Goal: Task Accomplishment & Management: Manage account settings

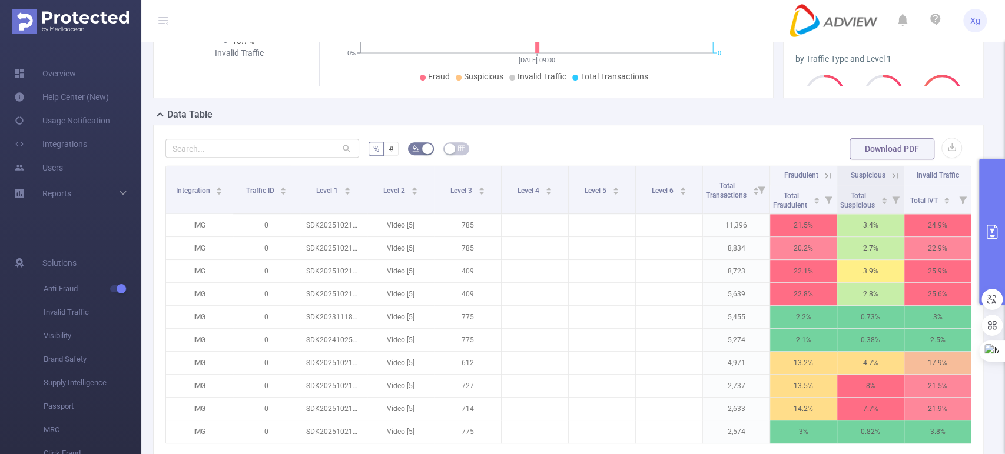
scroll to position [0, 2]
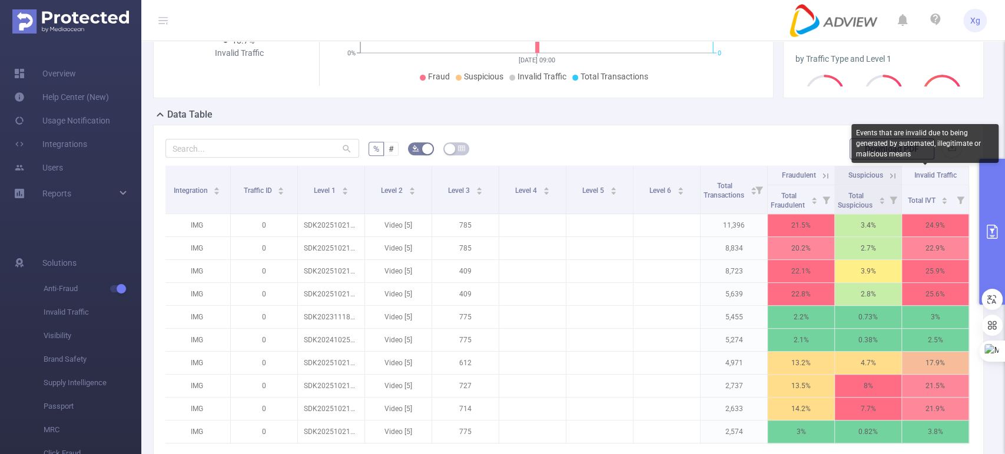
click at [919, 169] on span "Invalid Traffic" at bounding box center [935, 174] width 42 height 11
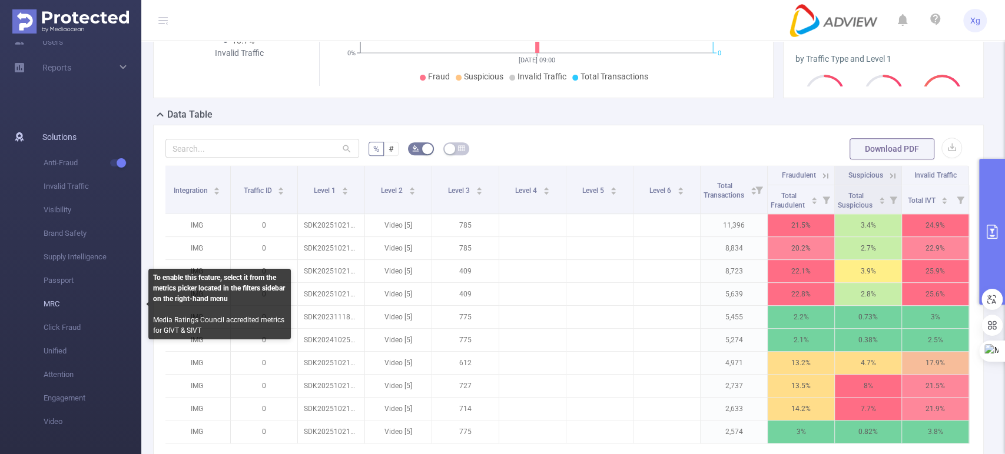
click at [49, 304] on span "MRC" at bounding box center [93, 305] width 98 height 24
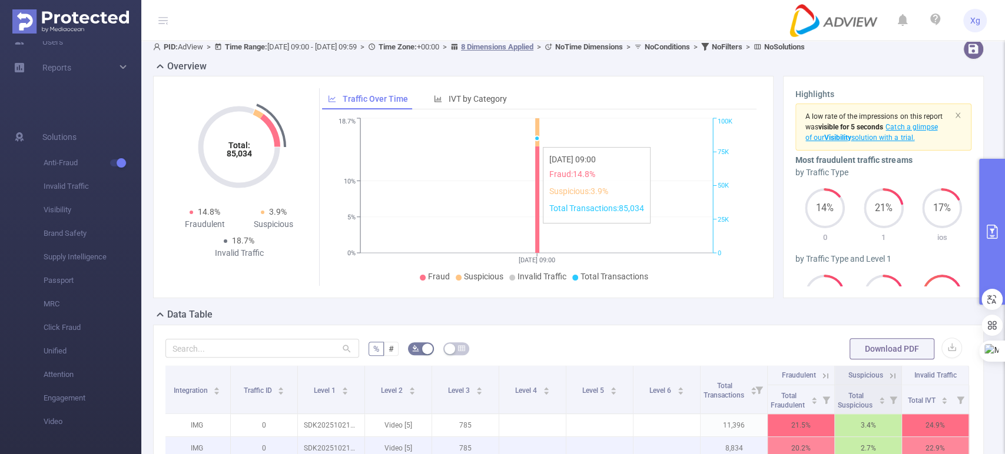
scroll to position [424, 0]
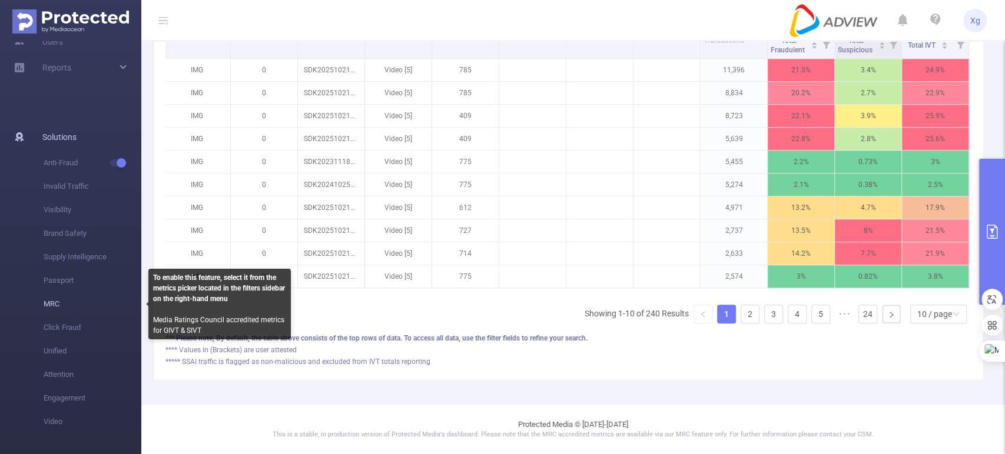
click at [44, 305] on span "MRC" at bounding box center [93, 305] width 98 height 24
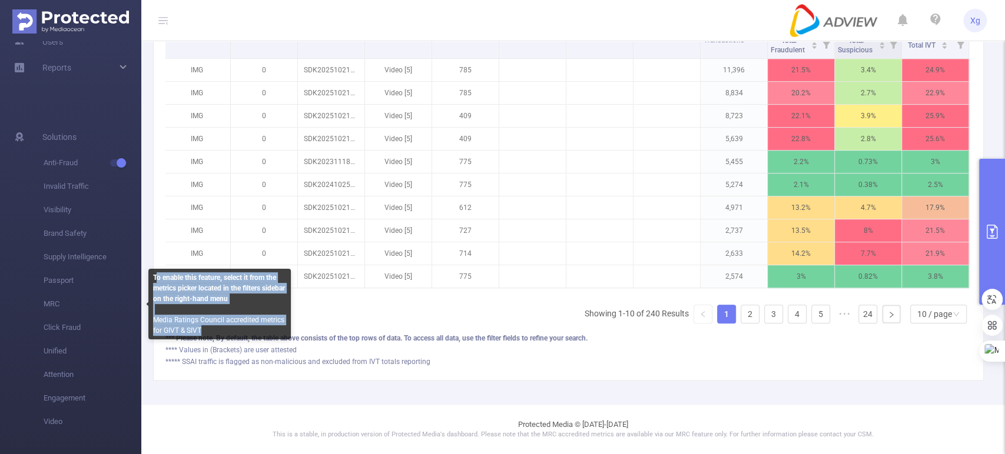
drag, startPoint x: 157, startPoint y: 278, endPoint x: 257, endPoint y: 327, distance: 111.3
click at [257, 327] on div "To enable this feature, select it from the metrics picker located in the filter…" at bounding box center [219, 304] width 142 height 71
click at [198, 291] on b "To enable this feature, select it from the metrics picker located in the filter…" at bounding box center [219, 288] width 132 height 29
drag, startPoint x: 154, startPoint y: 277, endPoint x: 205, endPoint y: 334, distance: 77.1
click at [205, 334] on div "To enable this feature, select it from the metrics picker located in the filter…" at bounding box center [219, 304] width 142 height 71
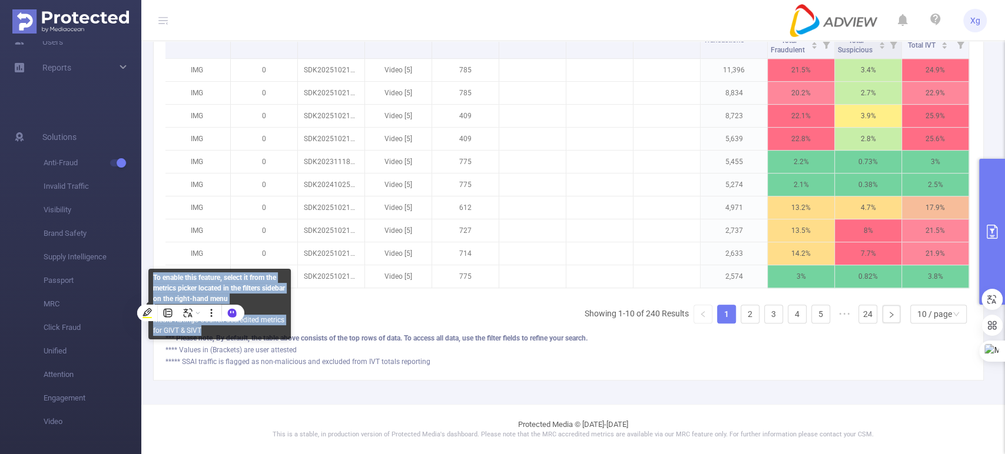
copy div "To enable this feature, select it from the metrics picker located in the filter…"
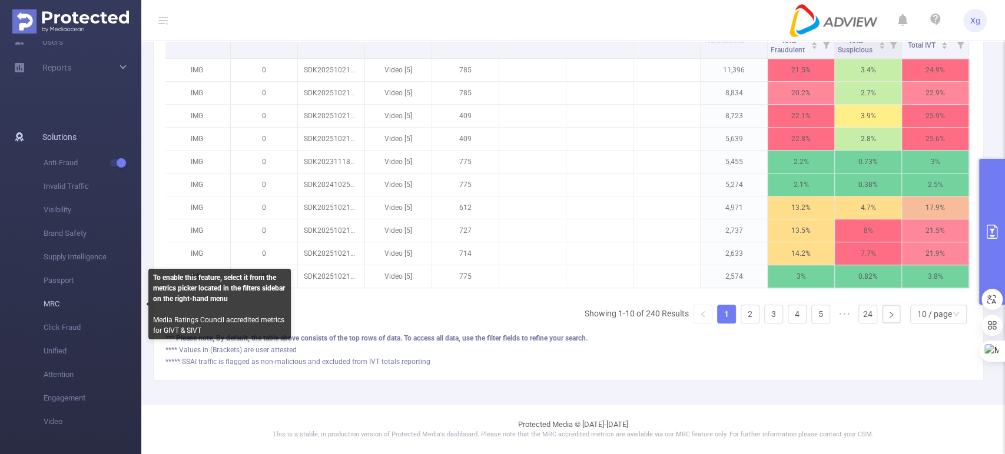
click at [51, 306] on span "MRC" at bounding box center [93, 305] width 98 height 24
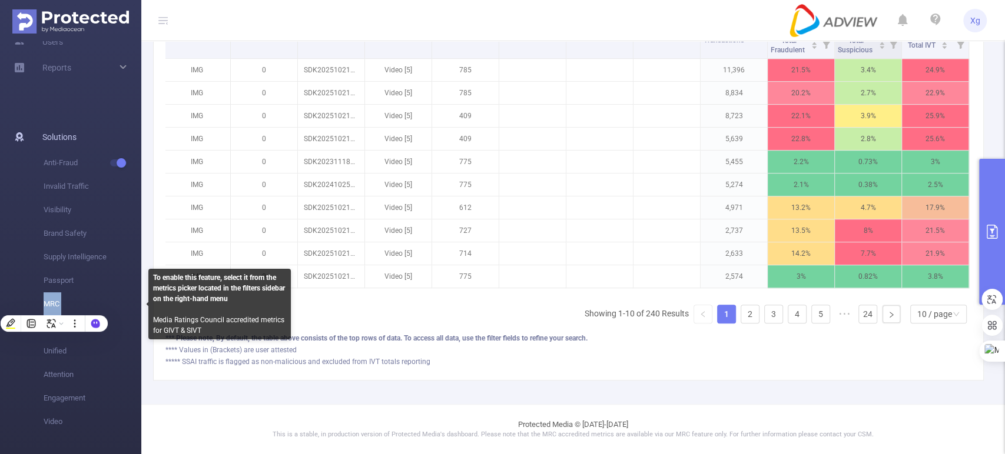
click at [44, 298] on span "MRC" at bounding box center [93, 305] width 98 height 24
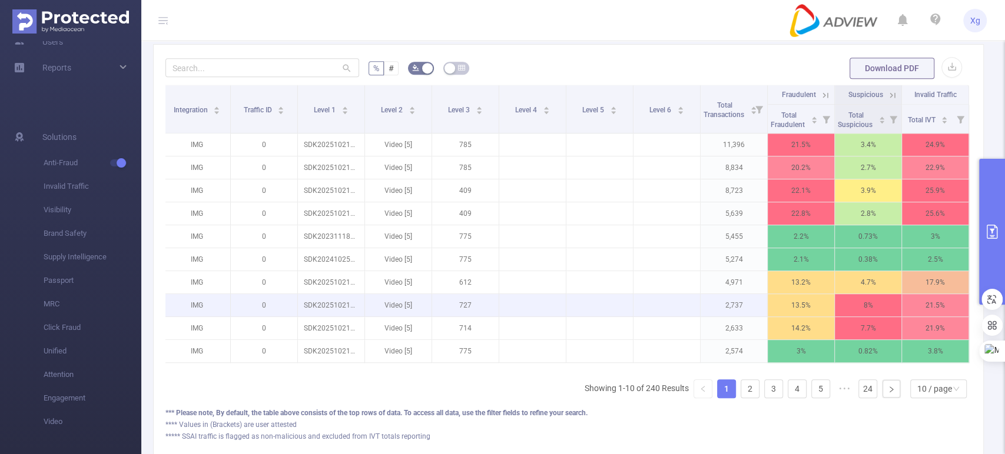
scroll to position [294, 0]
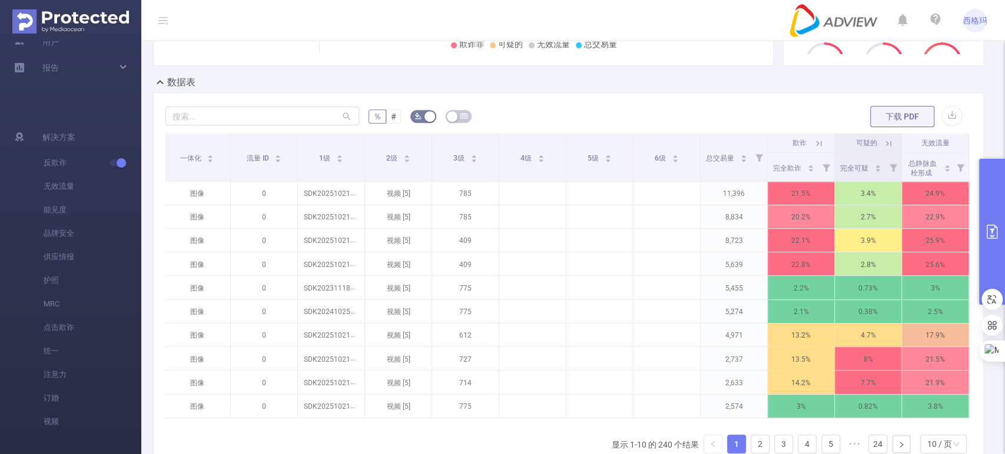
click at [995, 219] on button "primary" at bounding box center [992, 232] width 26 height 146
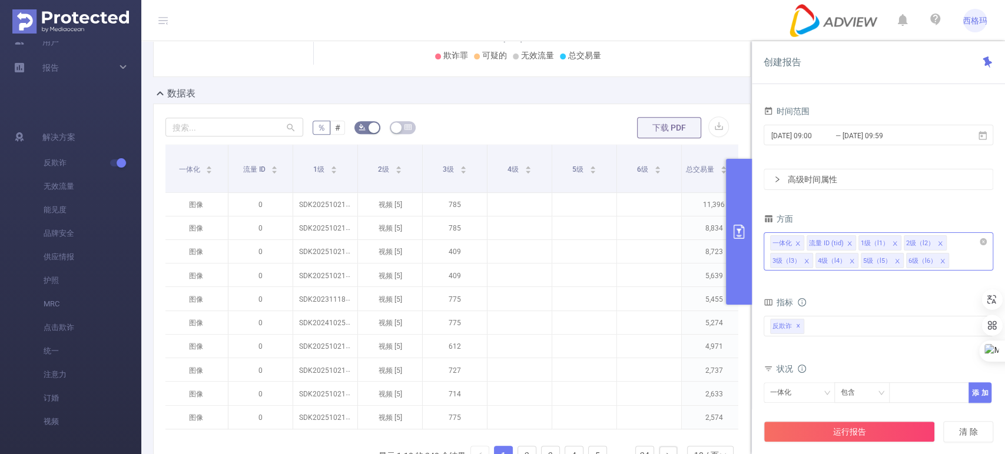
click at [962, 264] on div "一体化 流量 ID (tid) 1级（l1） 2级（l2） 3级（l3） 4级（l4） 5级（l5） 6级（l6）" at bounding box center [878, 251] width 230 height 38
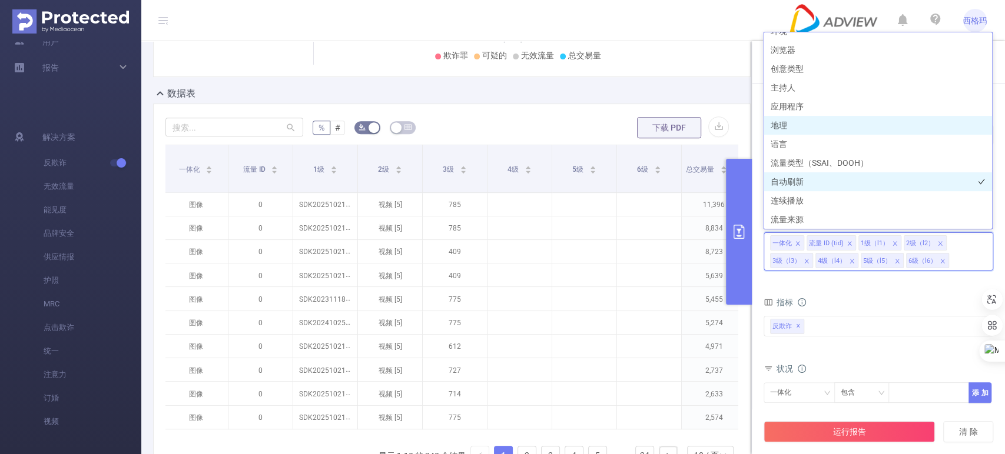
scroll to position [184, 0]
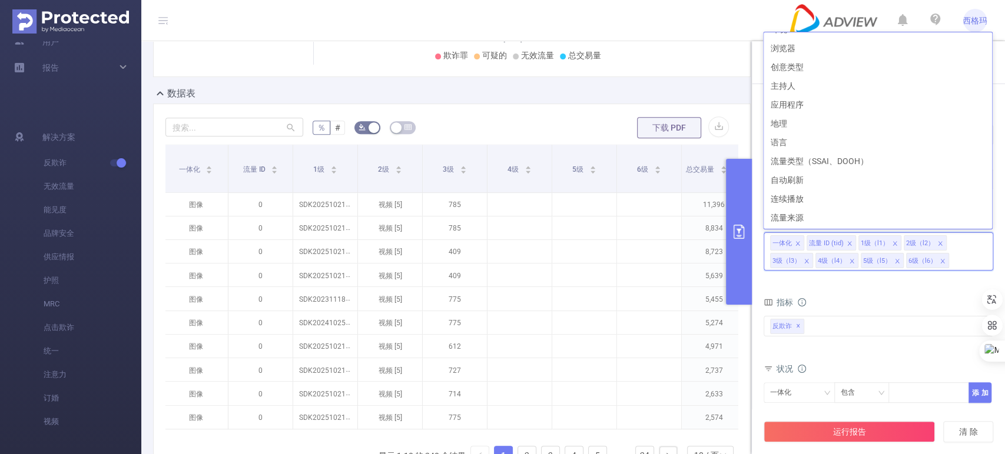
drag, startPoint x: 912, startPoint y: 284, endPoint x: 882, endPoint y: 313, distance: 41.6
click at [912, 284] on form "方面 一体化 流量 ID (tid) 1级（l1） 2级（l2） 3级（l3） 4级（l4） 5级（l5） 6级（l6） 指标 完全欺诈 机器人/病毒 敌对工…" at bounding box center [878, 351] width 230 height 280
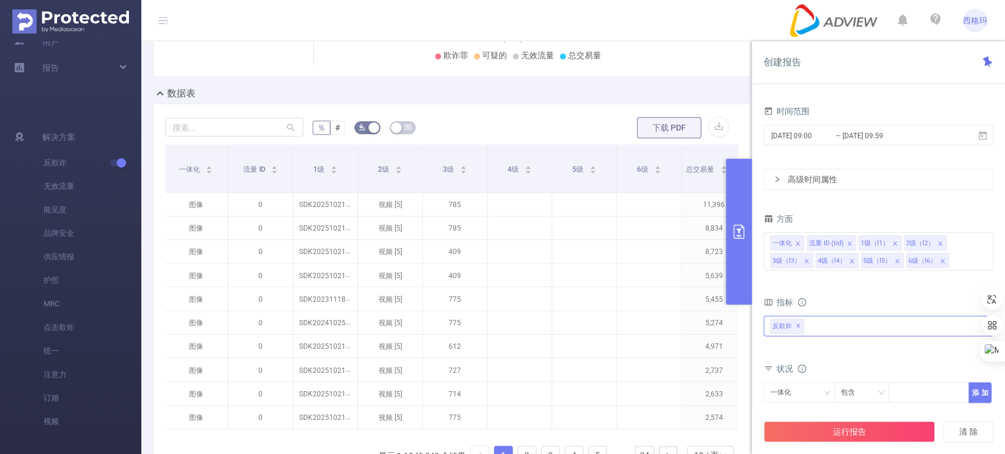
click at [828, 333] on div "反欺诈 ✕" at bounding box center [878, 326] width 230 height 21
click at [783, 357] on li "MRC" at bounding box center [878, 352] width 228 height 16
click at [782, 351] on span at bounding box center [782, 351] width 9 height 9
click at [851, 433] on button "运行报告" at bounding box center [848, 431] width 171 height 21
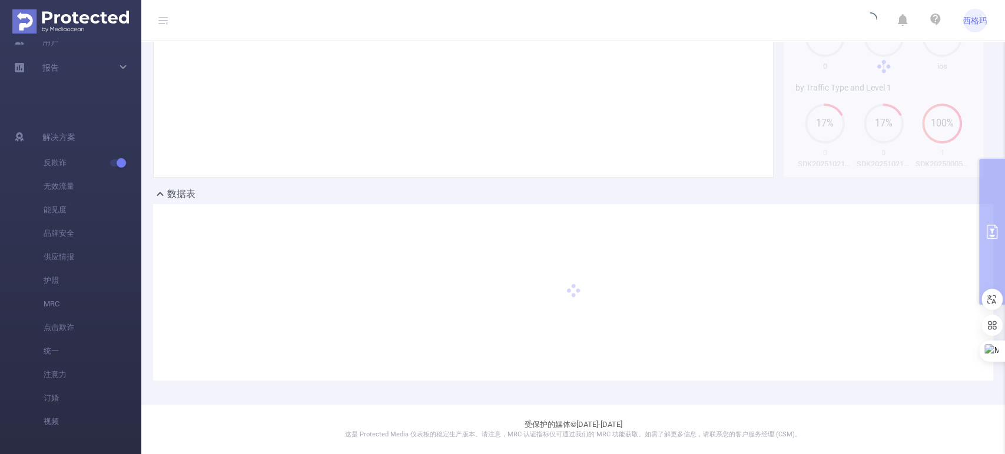
scroll to position [181, 0]
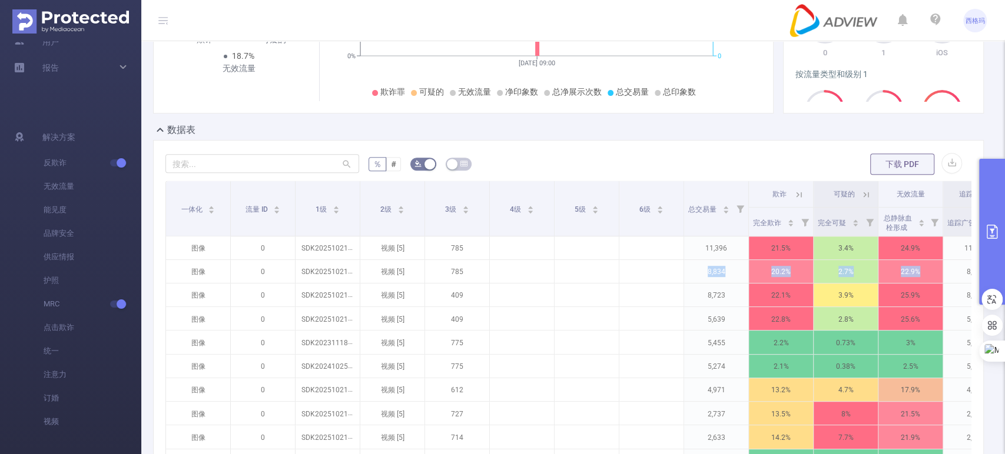
scroll to position [0, 243]
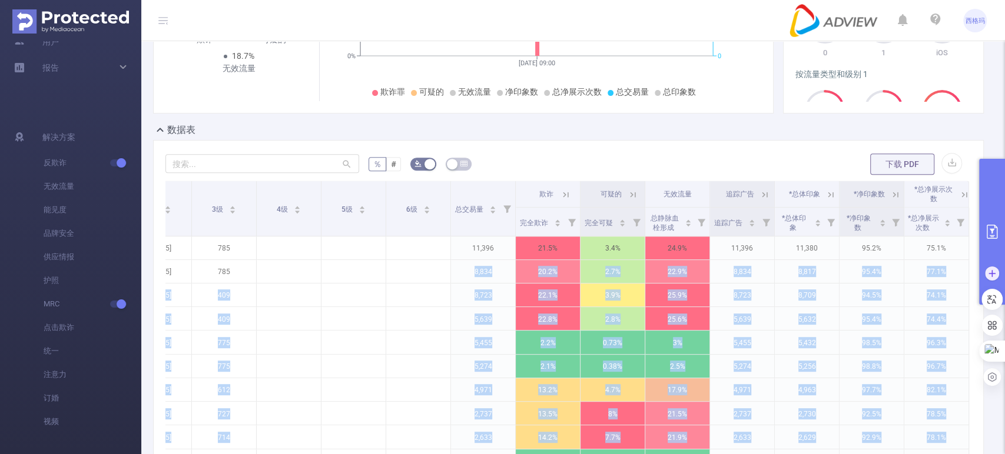
drag, startPoint x: 709, startPoint y: 271, endPoint x: 998, endPoint y: 264, distance: 289.1
click at [998, 264] on body "西格玛 概述 帮助中心（新） 使用通知 集成 用户 报告 解决方案 反欺诈 无效流量 能见度 品牌安全 供应情报 护照 MRC 点击欺诈 统一 注意力 订婚 …" at bounding box center [502, 227] width 1005 height 454
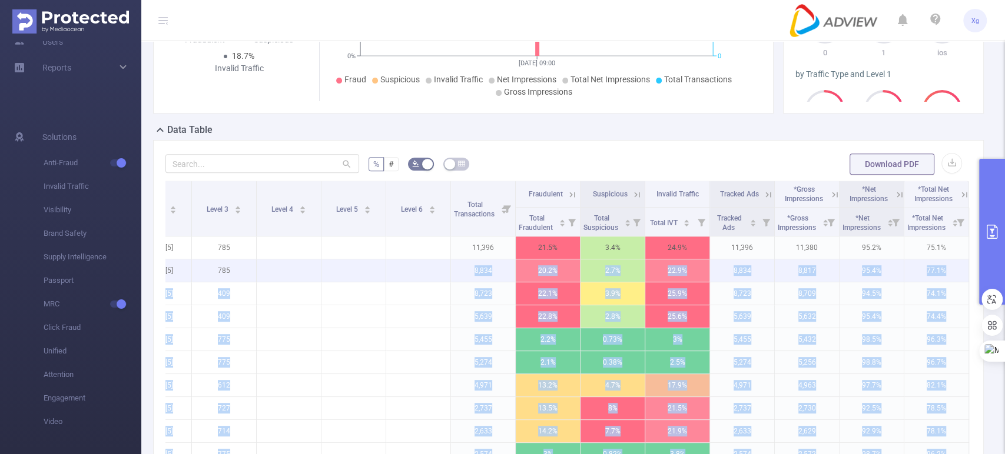
click at [758, 276] on p "8,834" at bounding box center [742, 271] width 64 height 22
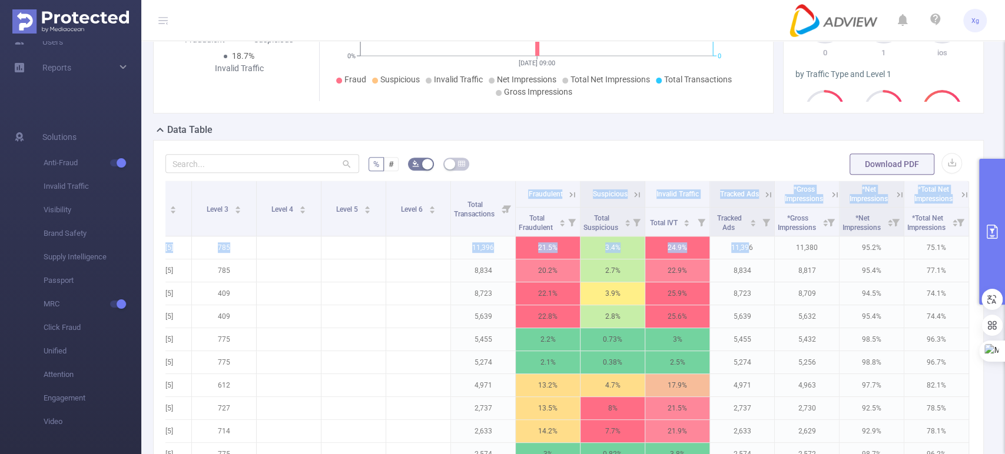
drag, startPoint x: 739, startPoint y: 250, endPoint x: 962, endPoint y: 262, distance: 223.4
click at [962, 262] on div "% # Download PDF Integration Traffic ID Level 1 Level 2 Level 3 Level 4 Level 5…" at bounding box center [568, 367] width 830 height 454
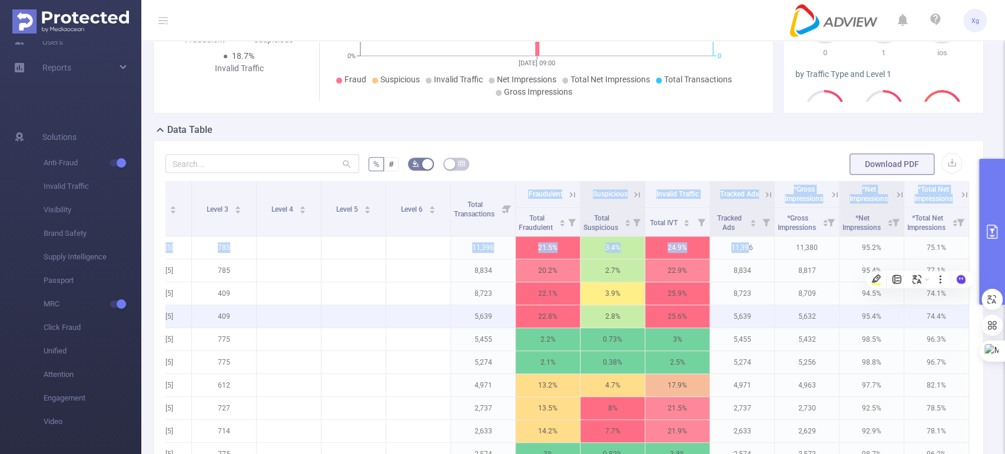
click at [723, 311] on p "5,639" at bounding box center [742, 316] width 64 height 22
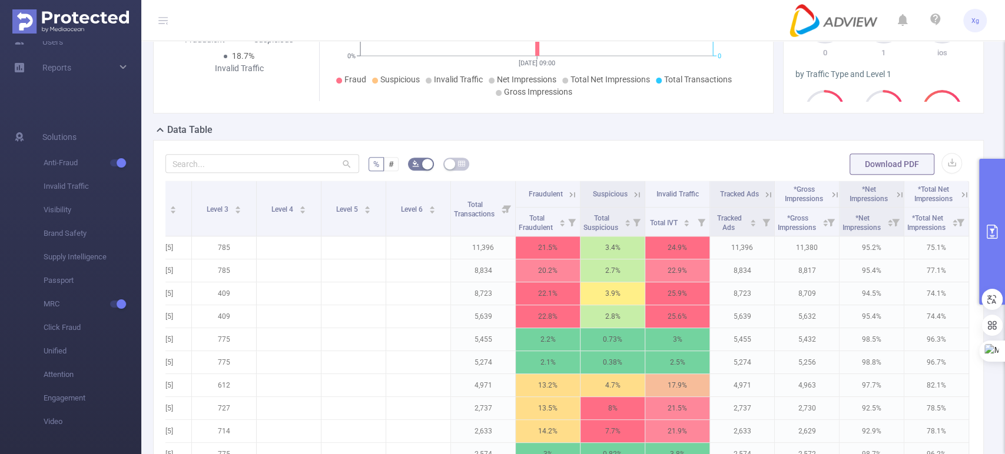
click at [829, 194] on icon at bounding box center [834, 195] width 11 height 11
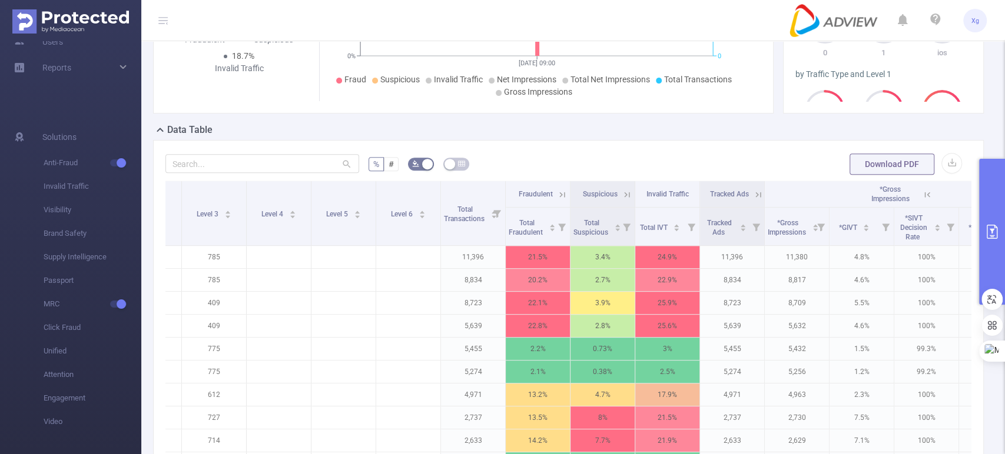
click at [932, 190] on icon at bounding box center [927, 195] width 11 height 11
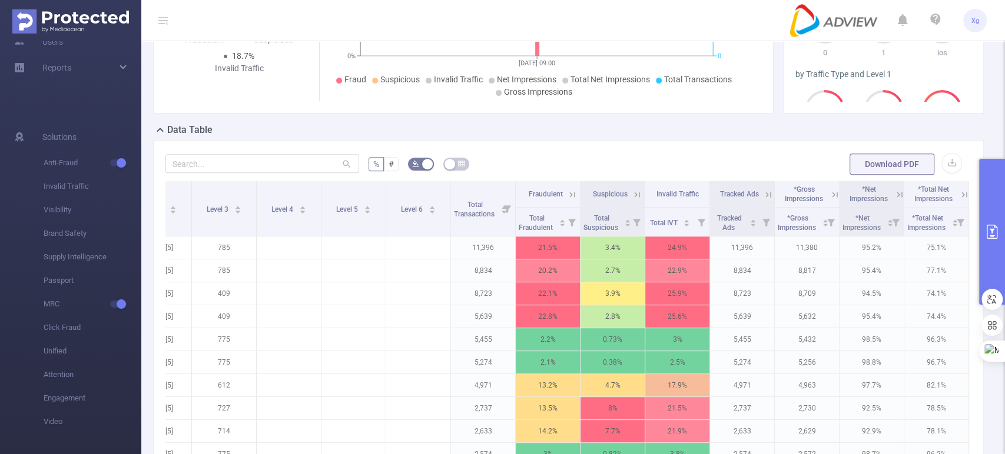
click at [894, 190] on icon at bounding box center [899, 195] width 11 height 11
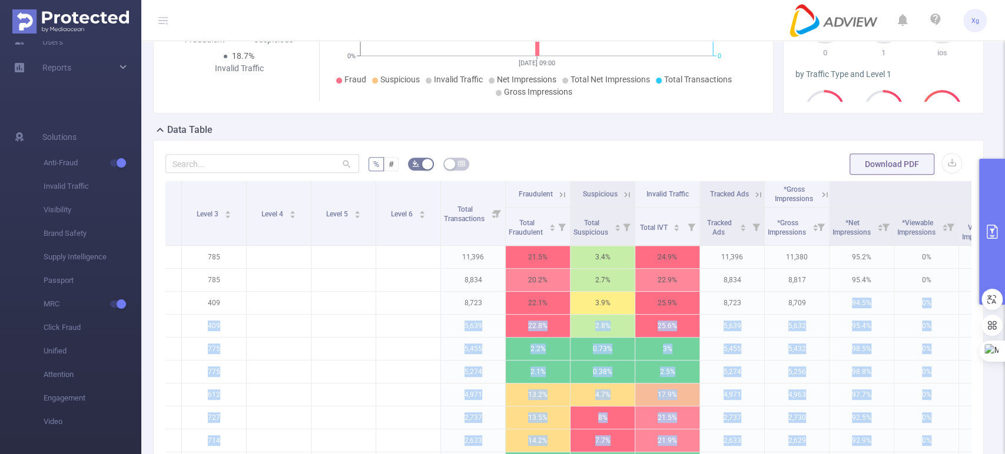
scroll to position [0, 631]
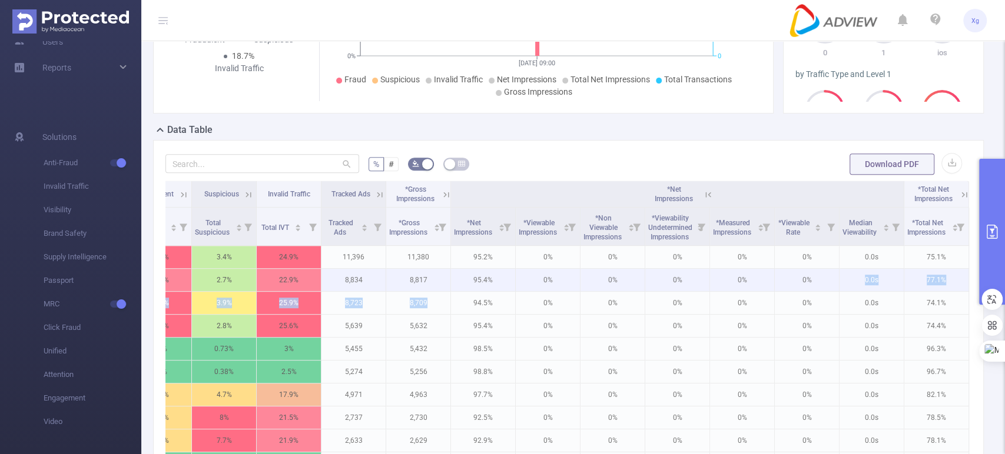
drag, startPoint x: 819, startPoint y: 291, endPoint x: 849, endPoint y: 283, distance: 31.0
click at [849, 283] on tbody "IMG 0 SDK202510211003097k4b8bd81fh0iw0 Video [5] 785 11,396 21.5% 3.4% 24.9% 11…" at bounding box center [256, 361] width 1424 height 230
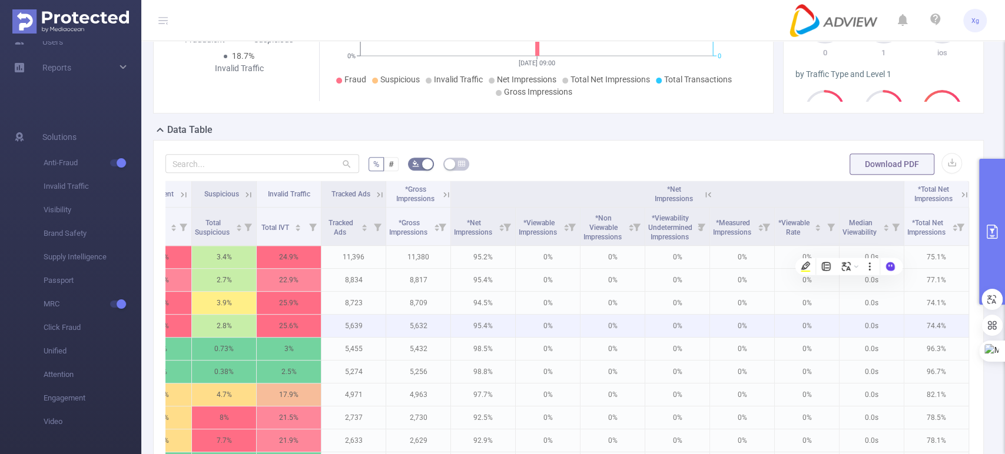
click at [753, 334] on p "0%" at bounding box center [742, 326] width 64 height 22
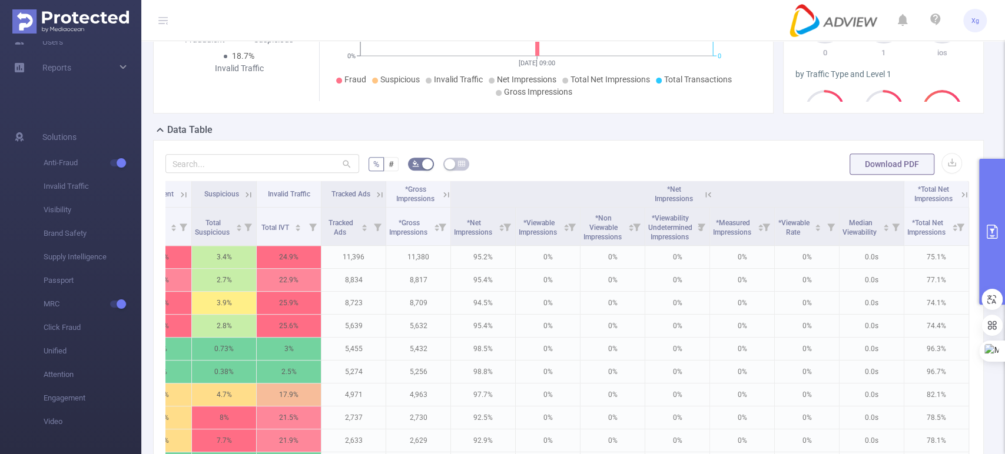
click at [703, 193] on icon at bounding box center [708, 195] width 11 height 11
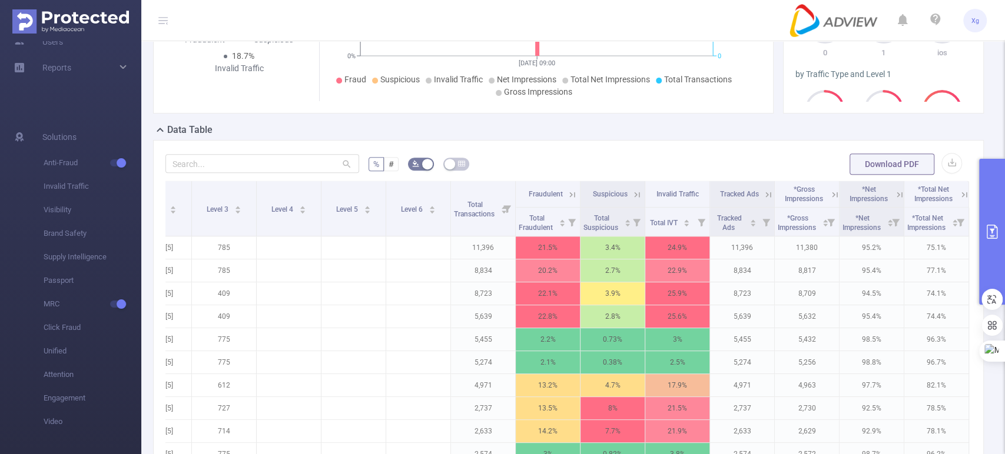
scroll to position [0, 243]
click at [826, 192] on icon at bounding box center [833, 194] width 14 height 12
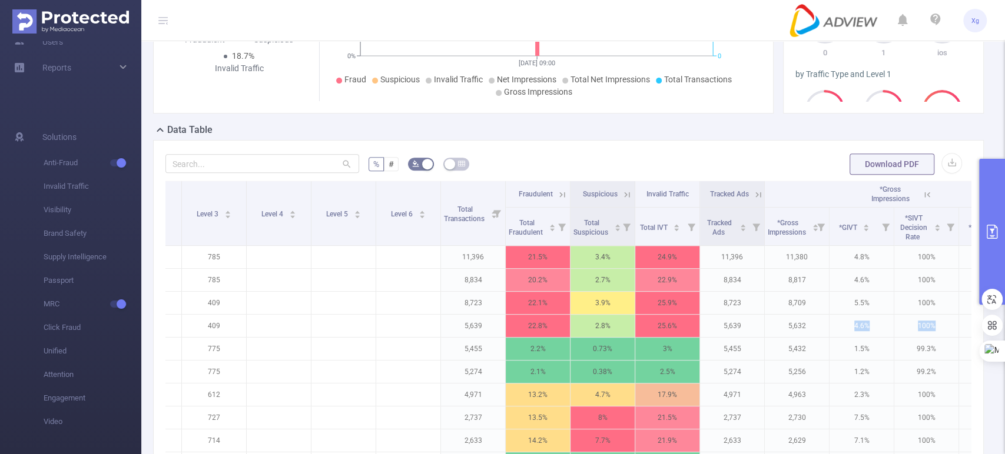
scroll to position [0, 437]
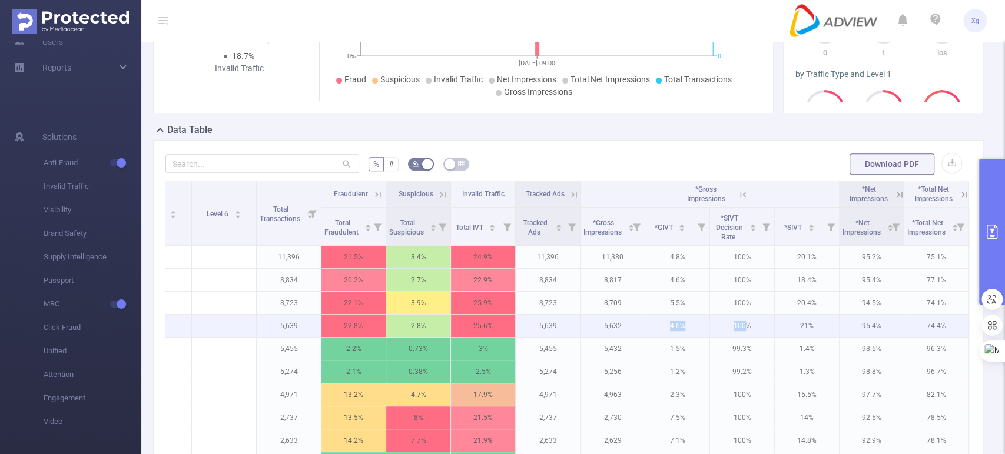
drag, startPoint x: 837, startPoint y: 328, endPoint x: 737, endPoint y: 324, distance: 99.6
click at [737, 324] on tr "IMG 0 SDK20251021100302ytwiya4hooryady Video [5] 409 5,639 22.8% 2.8% 25.6% 5,6…" at bounding box center [354, 326] width 1230 height 23
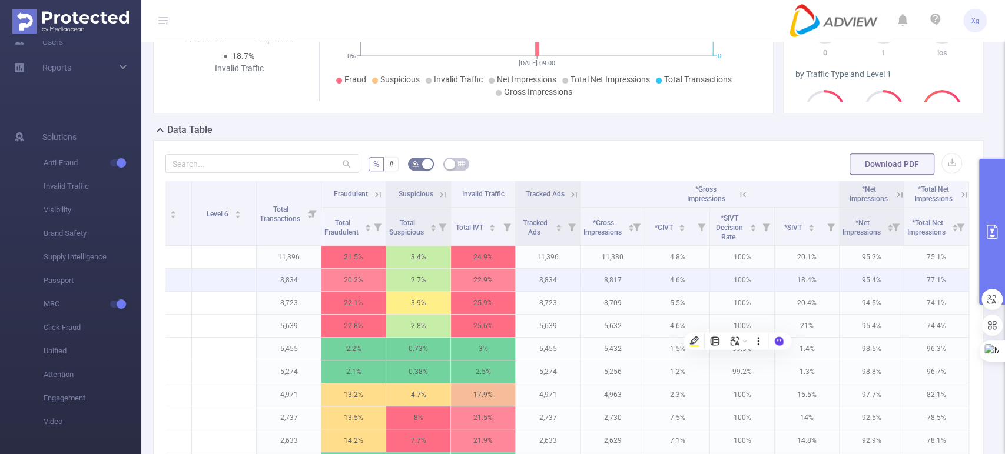
click at [740, 278] on p "100%" at bounding box center [742, 280] width 64 height 22
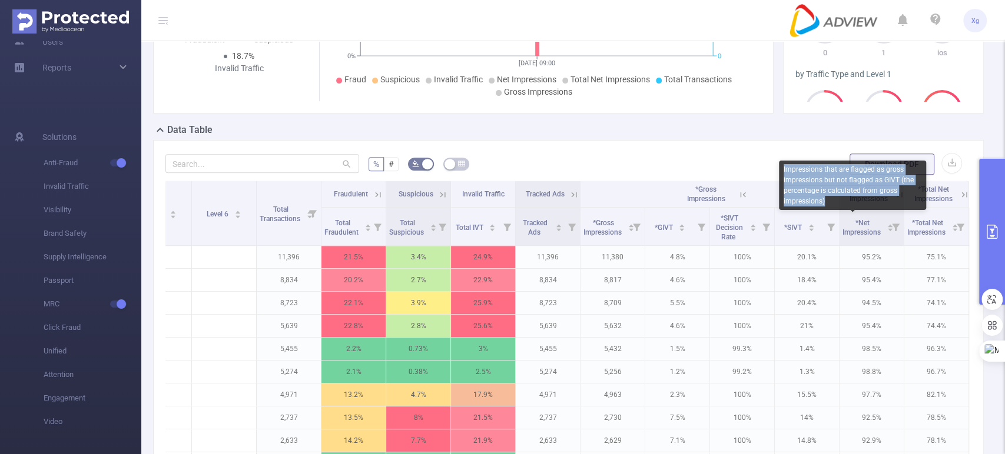
drag, startPoint x: 826, startPoint y: 198, endPoint x: 779, endPoint y: 169, distance: 55.5
click at [779, 169] on div "Impressions that are flagged as gross impressions but not flagged as GIVT (the …" at bounding box center [852, 185] width 147 height 49
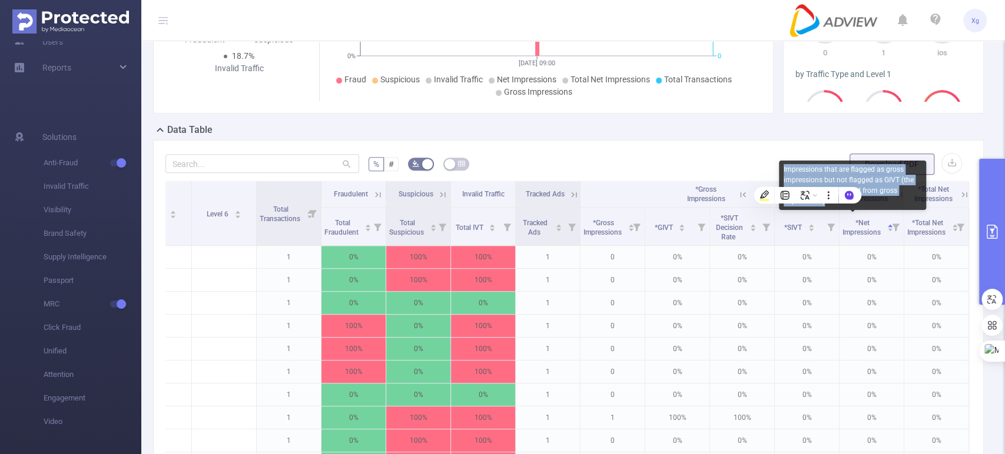
copy div "Impressions that are flagged as gross impressions but not flagged as GIVT (the …"
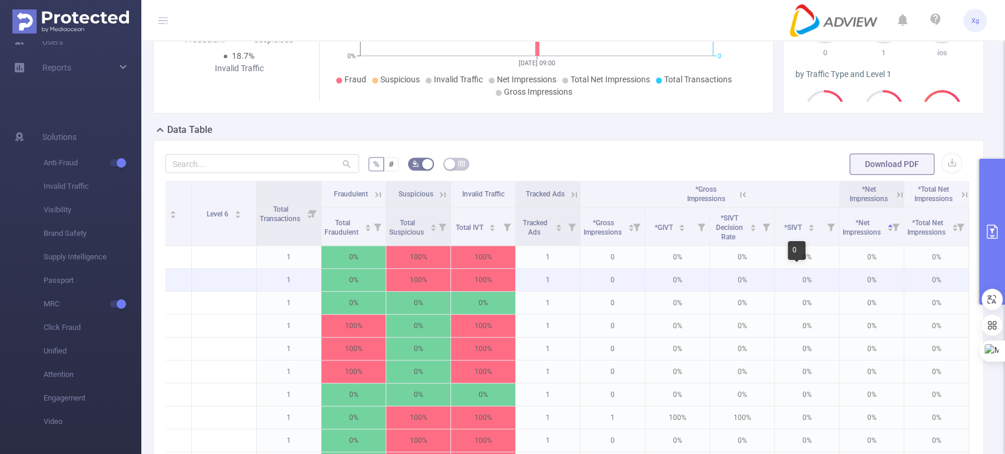
click at [816, 269] on p "0%" at bounding box center [807, 280] width 64 height 22
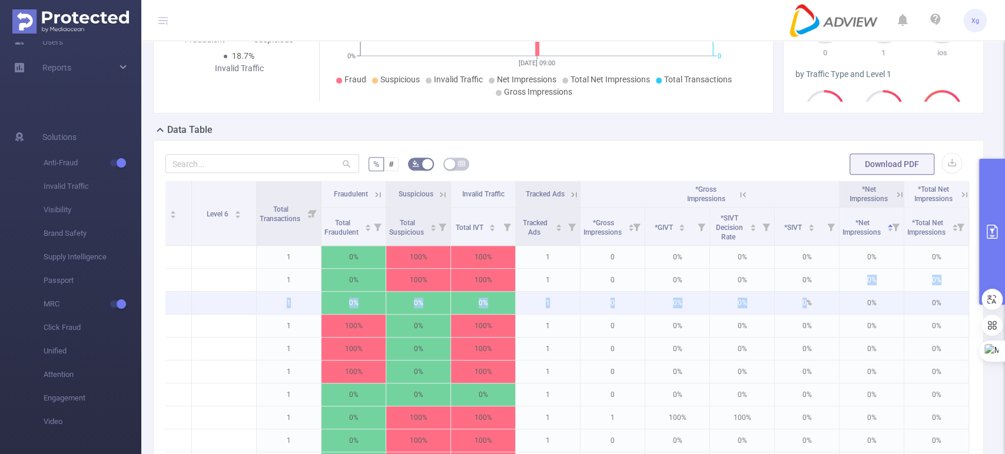
drag, startPoint x: 838, startPoint y: 275, endPoint x: 793, endPoint y: 291, distance: 47.8
click at [795, 291] on tbody "JS android SDK20191704051127l2srxnf1rypym9h Smart Banner - 320x50 [0] 258 1 0% …" at bounding box center [354, 361] width 1230 height 230
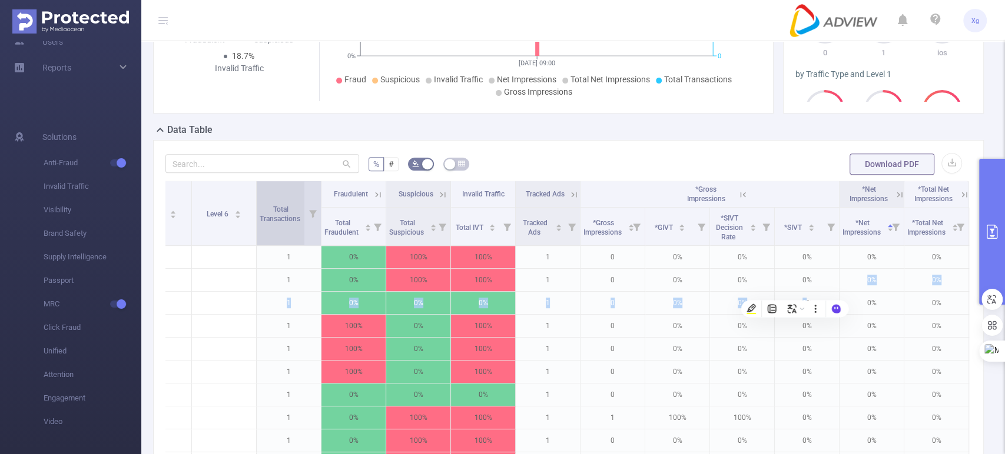
click at [290, 208] on span "Total Transactions" at bounding box center [281, 212] width 42 height 21
click at [292, 209] on div "Total Transactions" at bounding box center [287, 212] width 54 height 21
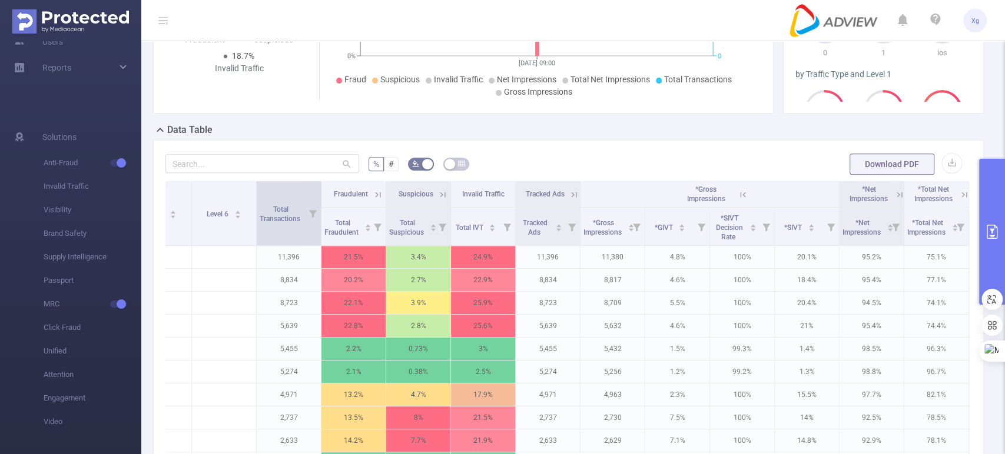
click at [309, 211] on icon at bounding box center [313, 214] width 8 height 8
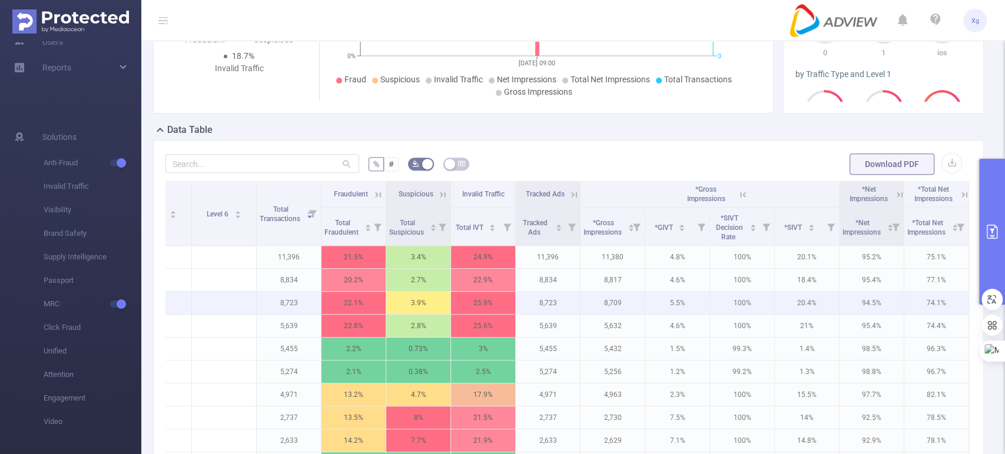
click at [839, 308] on p "94.5%" at bounding box center [871, 303] width 64 height 22
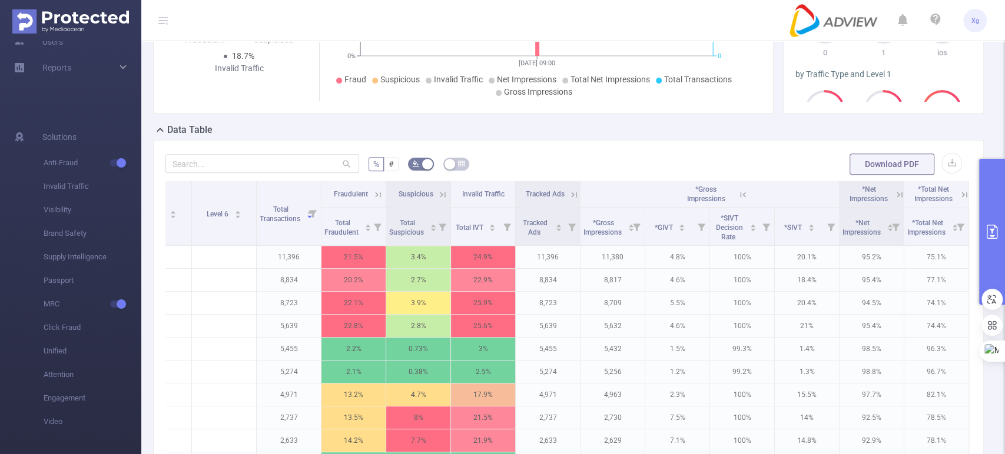
click at [787, 146] on div "% # Download PDF Integration Traffic ID Level 1 Level 2 Level 3 Level 4 Level 5…" at bounding box center [568, 371] width 830 height 463
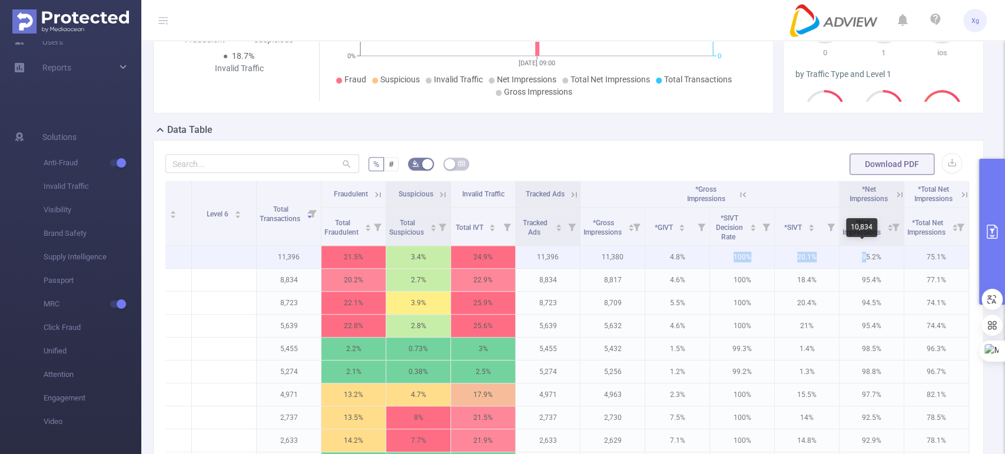
drag, startPoint x: 723, startPoint y: 253, endPoint x: 856, endPoint y: 262, distance: 133.9
click at [856, 262] on tr "IMG 0 SDK202510211003097k4b8bd81fh0iw0 Video [5] 785 11,396 21.5% 3.4% 24.9% 11…" at bounding box center [354, 257] width 1230 height 23
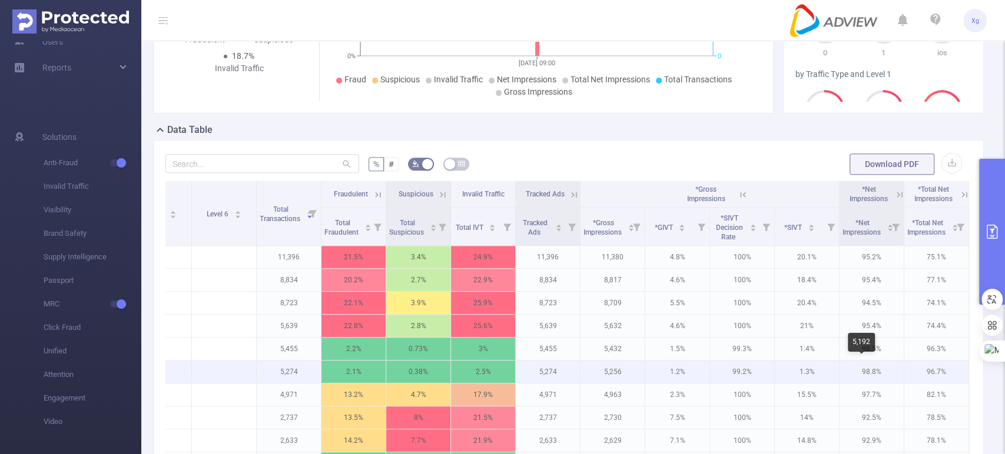
click at [889, 361] on p "98.8%" at bounding box center [871, 372] width 64 height 22
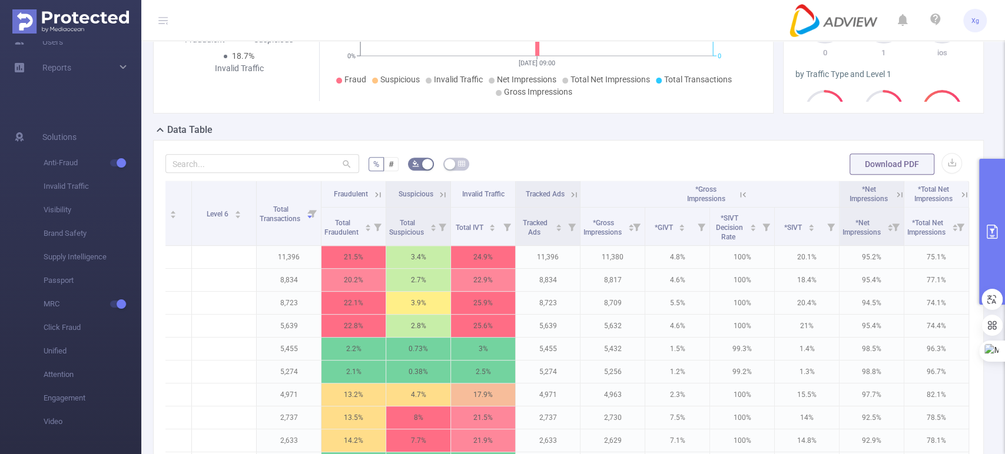
click at [579, 137] on div "Data Table" at bounding box center [573, 131] width 840 height 16
click at [983, 206] on button "primary" at bounding box center [992, 232] width 26 height 146
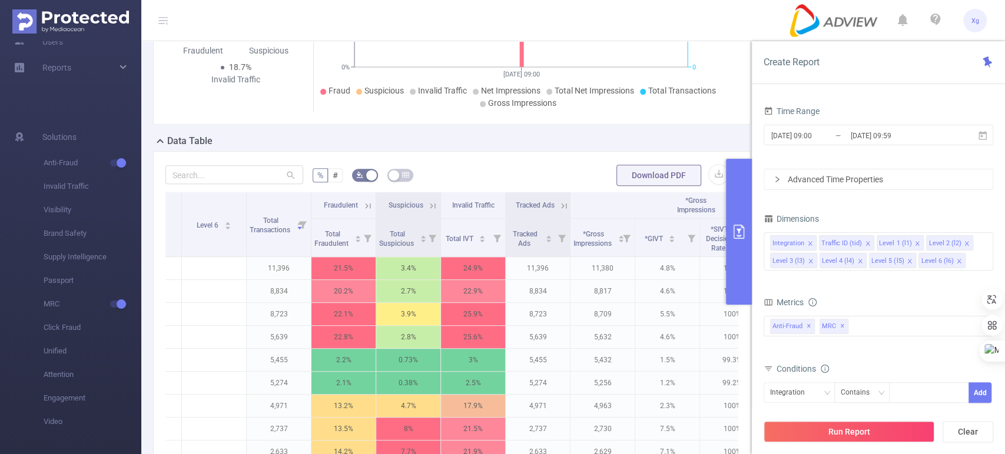
click at [819, 182] on div "Advanced Time Properties" at bounding box center [878, 180] width 228 height 20
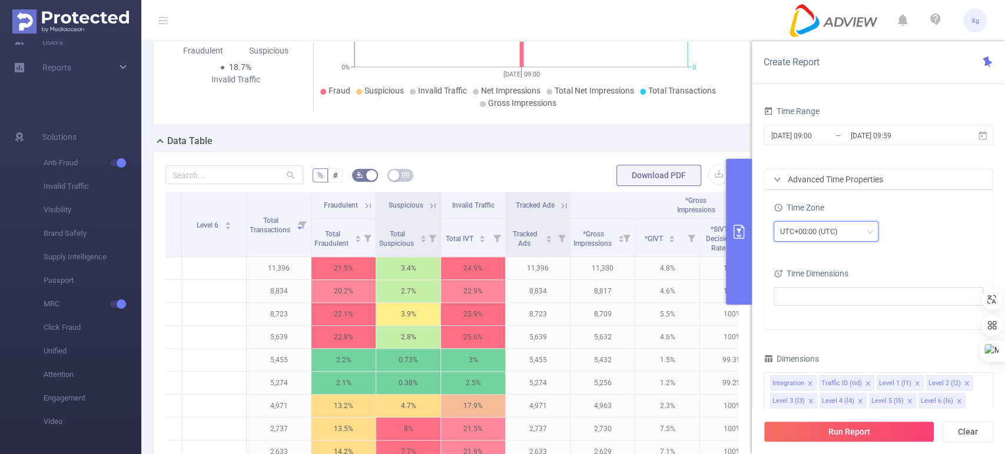
click at [845, 234] on div "UTC+00:00 (UTC)" at bounding box center [813, 231] width 66 height 19
click at [954, 219] on div "UTC+00:00 (UTC)" at bounding box center [878, 233] width 210 height 28
click at [843, 426] on button "Run Report" at bounding box center [848, 431] width 171 height 21
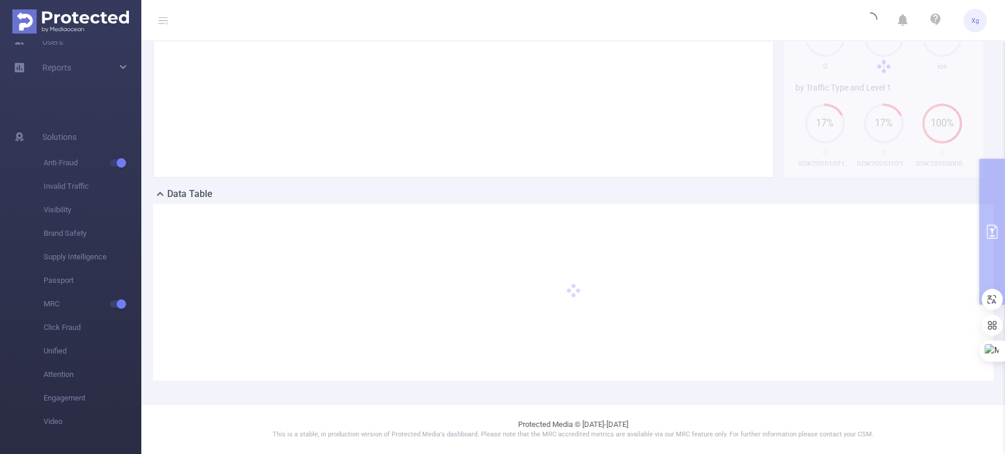
scroll to position [181, 0]
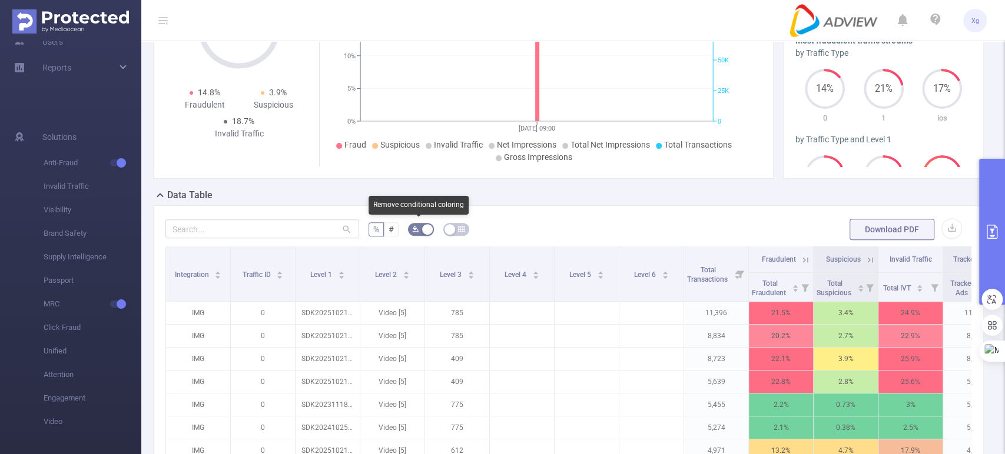
click at [416, 230] on icon "icon: bg-colors" at bounding box center [415, 228] width 7 height 7
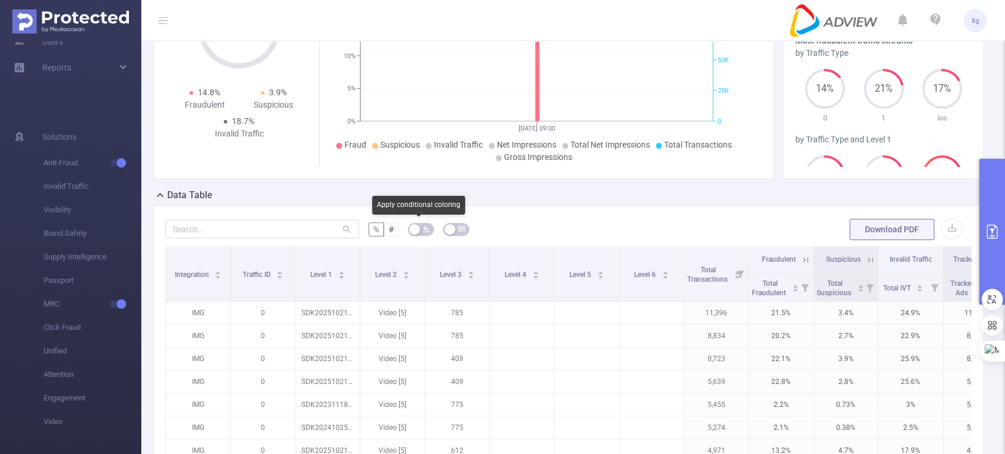
click at [416, 230] on button "button" at bounding box center [421, 229] width 26 height 13
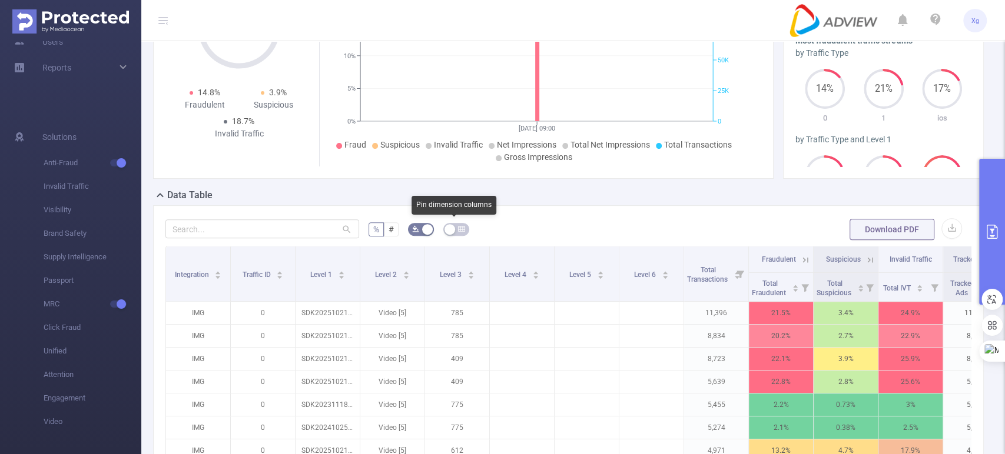
click at [461, 229] on icon "icon: table" at bounding box center [461, 228] width 7 height 7
click at [457, 232] on button "button" at bounding box center [456, 229] width 26 height 13
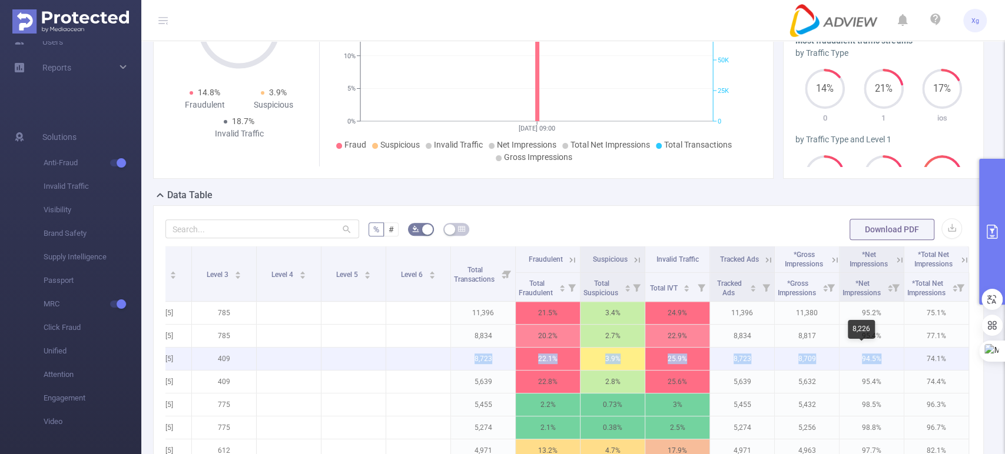
drag, startPoint x: 623, startPoint y: 358, endPoint x: 873, endPoint y: 350, distance: 249.7
click at [873, 350] on tr "IMG 0 SDK202510211003097k4b8bd81fh0iw0 Video [5] 409 8,723 22.1% 3.9% 25.9% 8,7…" at bounding box center [451, 359] width 1036 height 23
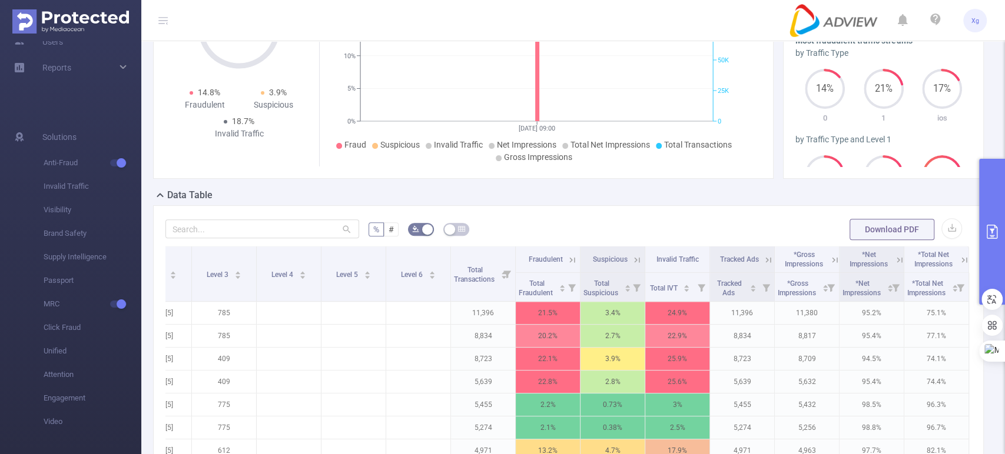
click at [547, 218] on form "% # Download PDF" at bounding box center [568, 230] width 806 height 24
drag, startPoint x: 547, startPoint y: 216, endPoint x: 482, endPoint y: 224, distance: 65.3
click at [482, 224] on form "% # Download PDF" at bounding box center [568, 230] width 806 height 24
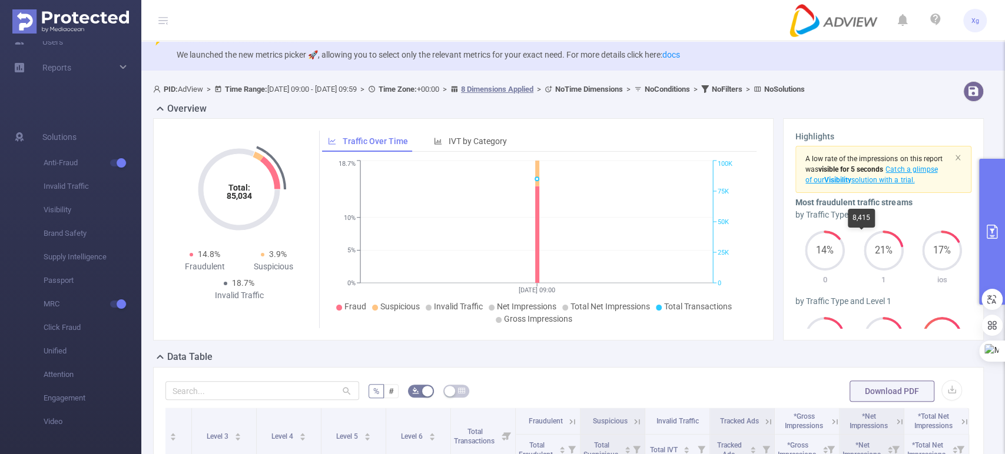
scroll to position [0, 0]
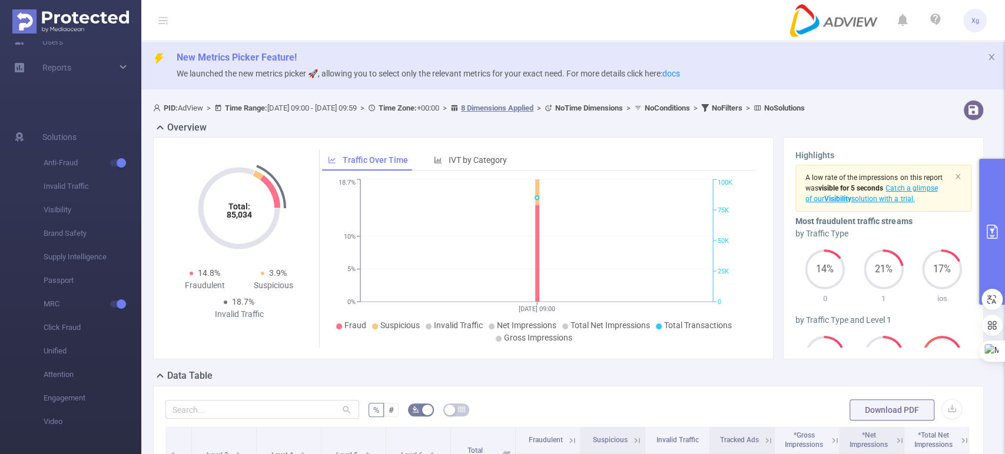
click at [989, 234] on icon "primary" at bounding box center [992, 232] width 14 height 14
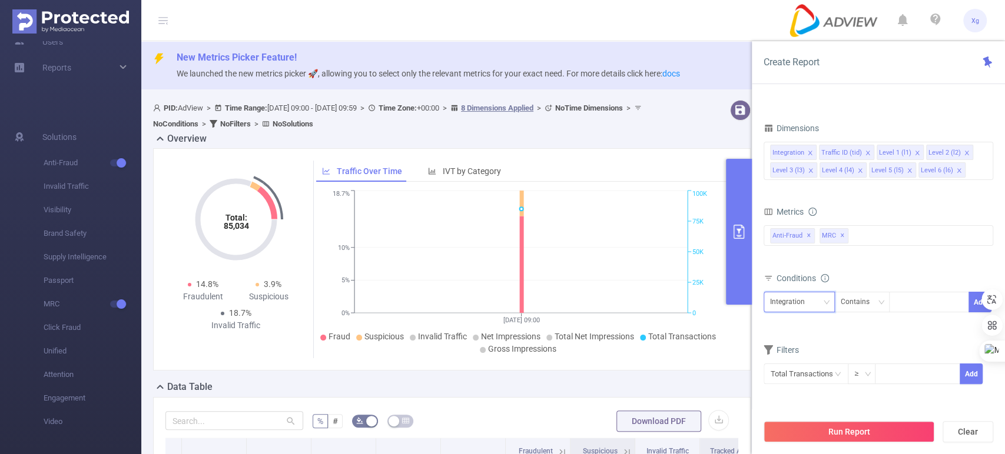
click at [826, 299] on icon "icon: down" at bounding box center [826, 302] width 7 height 7
click at [868, 305] on div "Contains" at bounding box center [859, 302] width 37 height 19
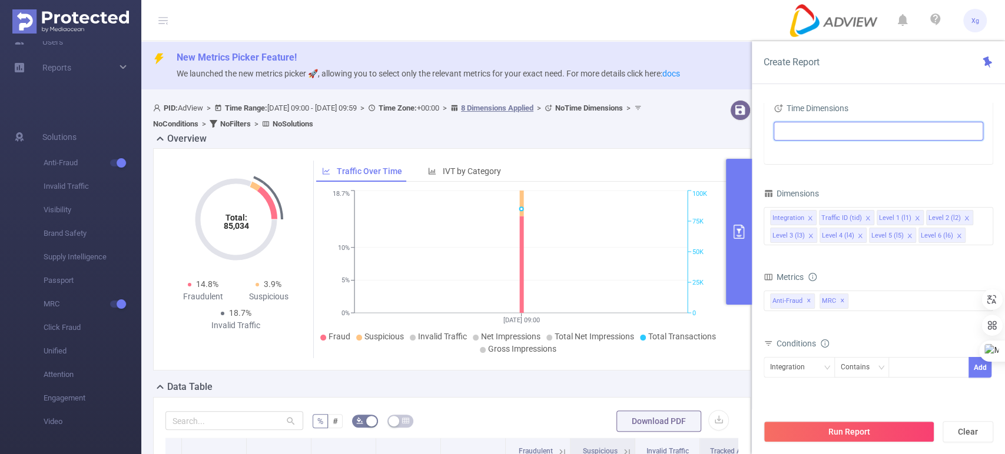
click at [812, 128] on ul at bounding box center [874, 131] width 194 height 18
click at [783, 171] on icon "icon: caret-down" at bounding box center [782, 174] width 6 height 6
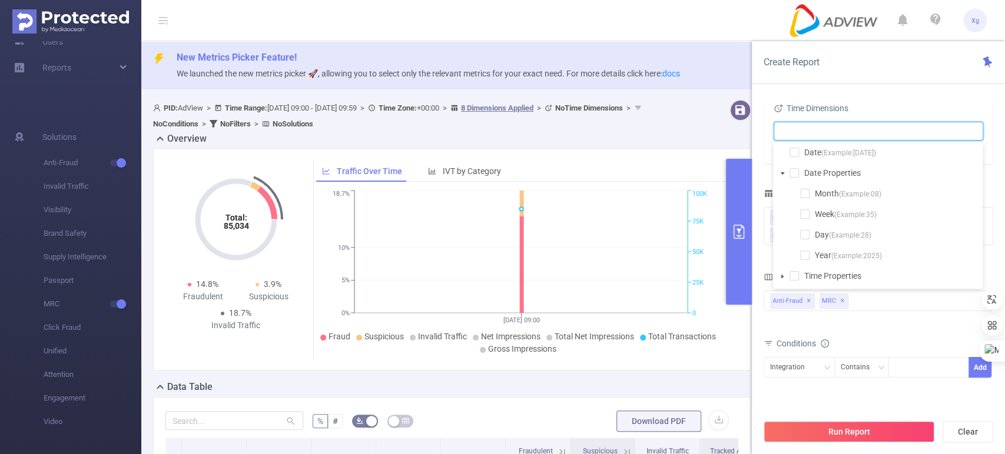
click at [783, 171] on icon "icon: caret-down" at bounding box center [782, 174] width 6 height 6
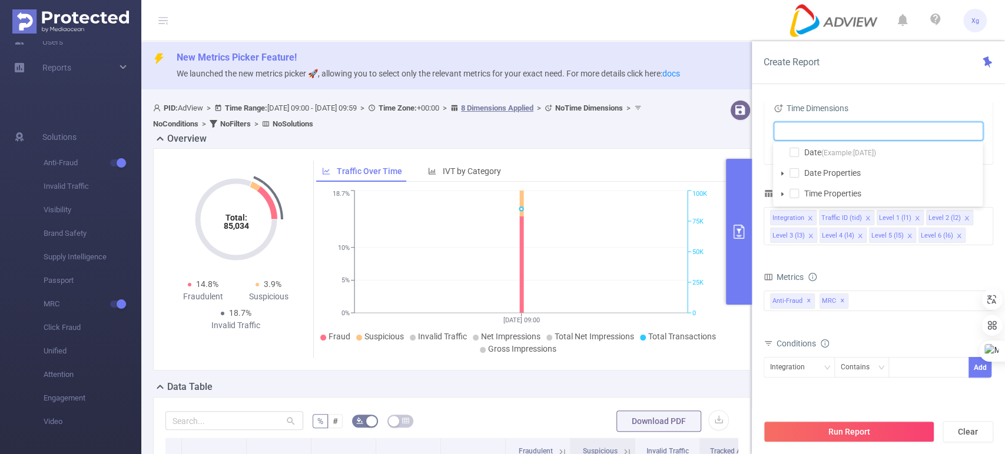
click at [777, 192] on span at bounding box center [782, 194] width 14 height 14
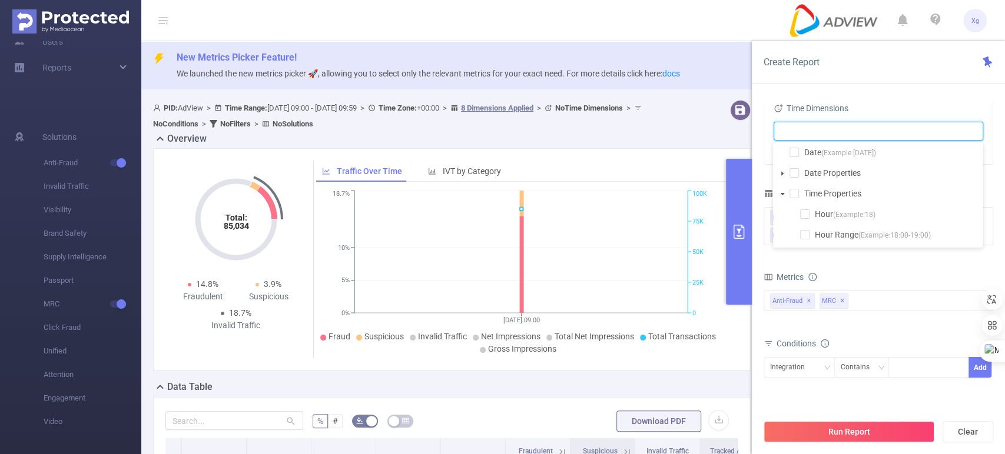
click at [777, 192] on span at bounding box center [782, 194] width 14 height 14
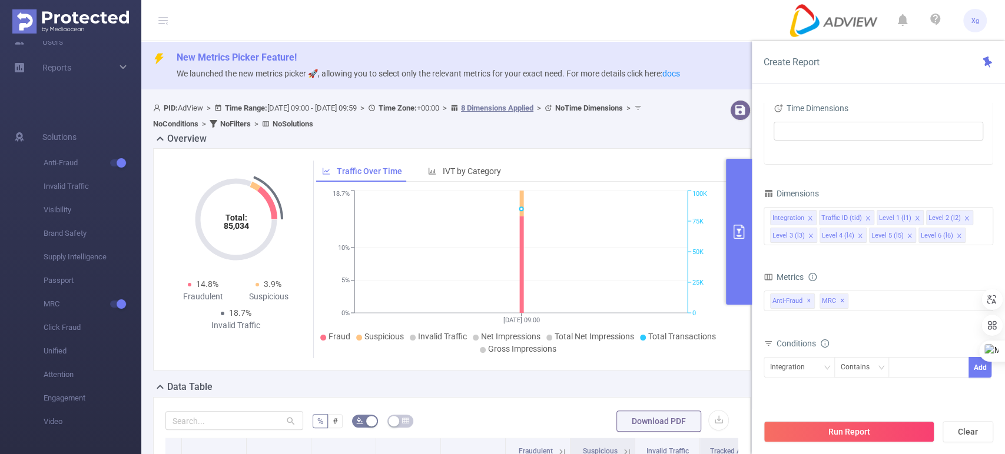
click at [694, 122] on div "PID: AdView > Time Range: [DATE] 09:00 - [DATE] 09:59 > Time Zone: +00:00 > 8 D…" at bounding box center [426, 116] width 556 height 32
click at [686, 134] on div "Overview" at bounding box center [456, 140] width 607 height 16
click at [729, 233] on button "primary" at bounding box center [739, 232] width 26 height 146
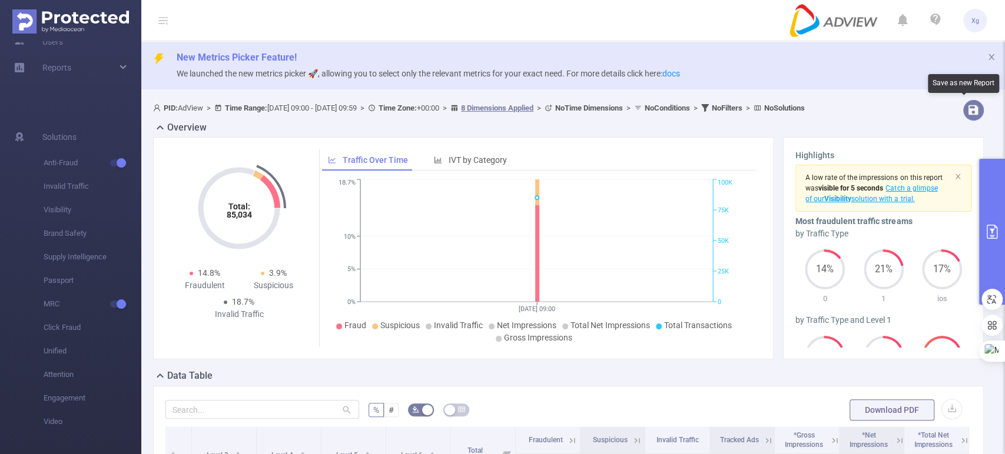
click at [966, 114] on button "button" at bounding box center [973, 110] width 21 height 21
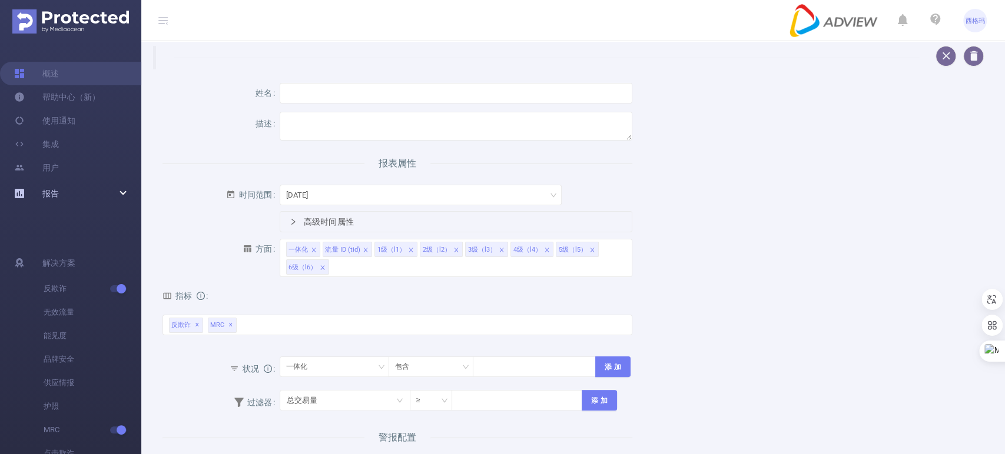
click at [54, 197] on font "报告" at bounding box center [50, 193] width 16 height 9
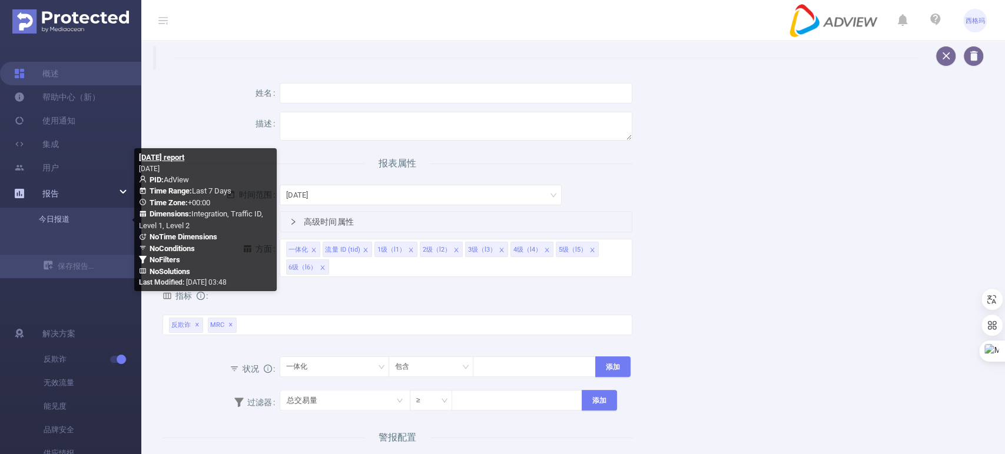
click at [61, 214] on link "今日报道" at bounding box center [76, 220] width 104 height 24
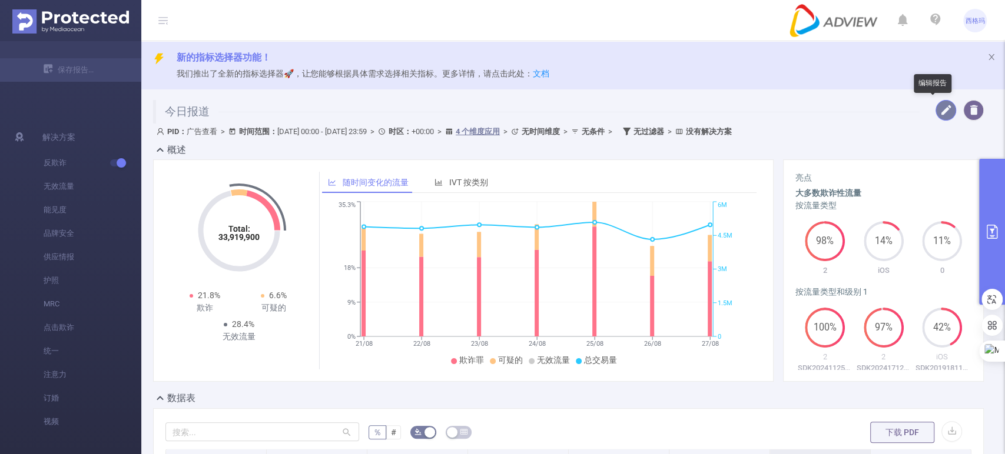
click at [938, 110] on button "button" at bounding box center [945, 110] width 21 height 21
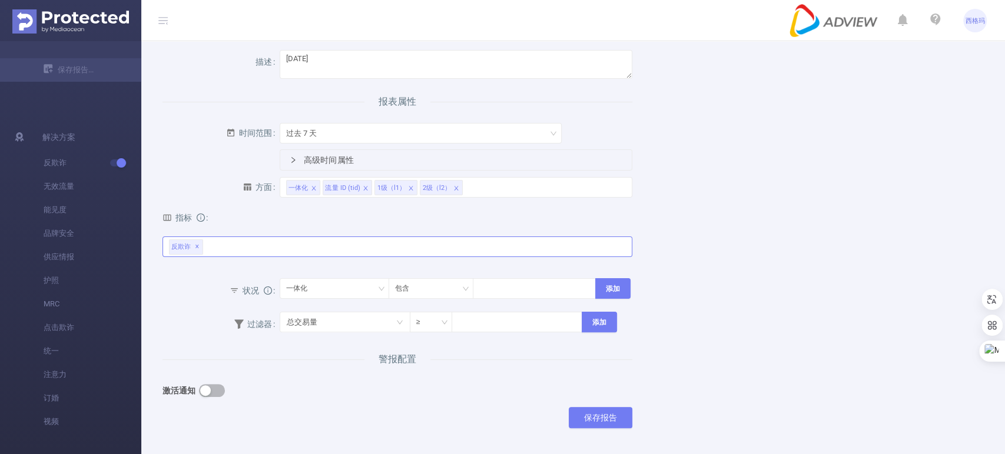
scroll to position [65, 0]
click at [250, 242] on div "反欺诈 ✕" at bounding box center [397, 243] width 470 height 21
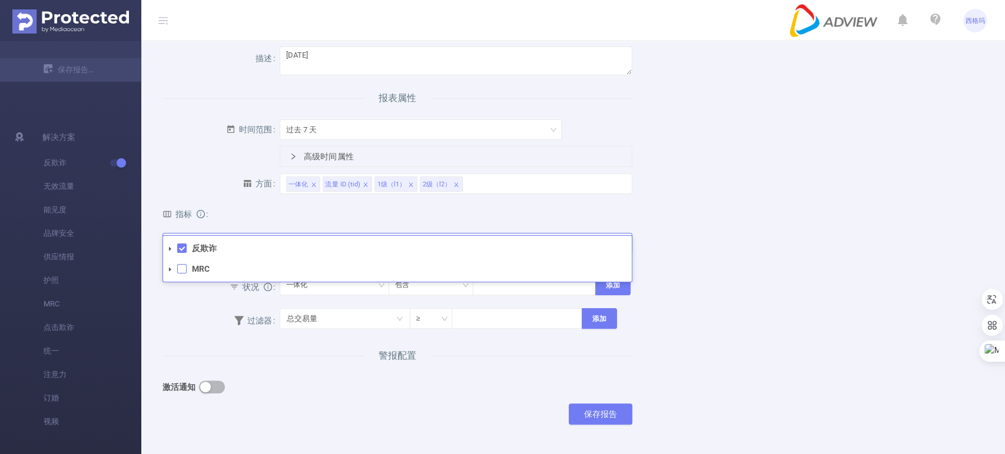
click at [185, 270] on span at bounding box center [181, 268] width 9 height 9
click at [584, 407] on button "保存报告" at bounding box center [601, 414] width 64 height 21
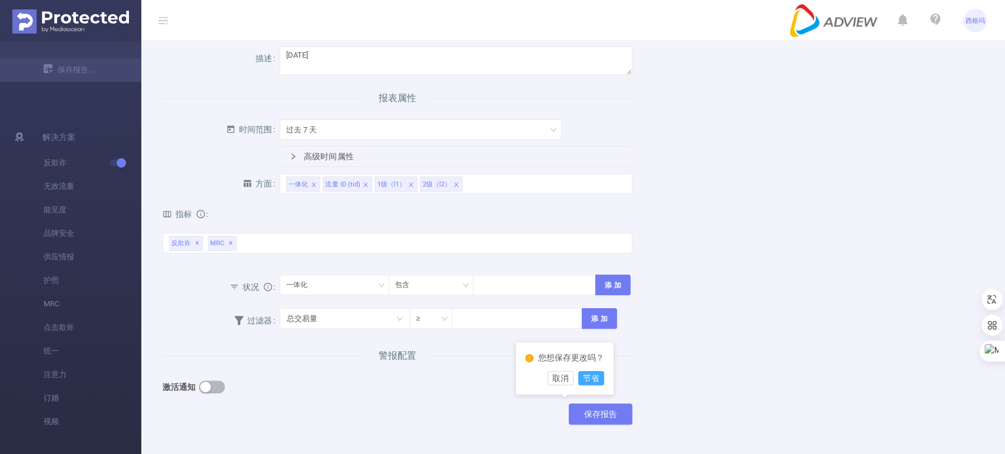
click at [588, 380] on button "节省" at bounding box center [591, 378] width 26 height 14
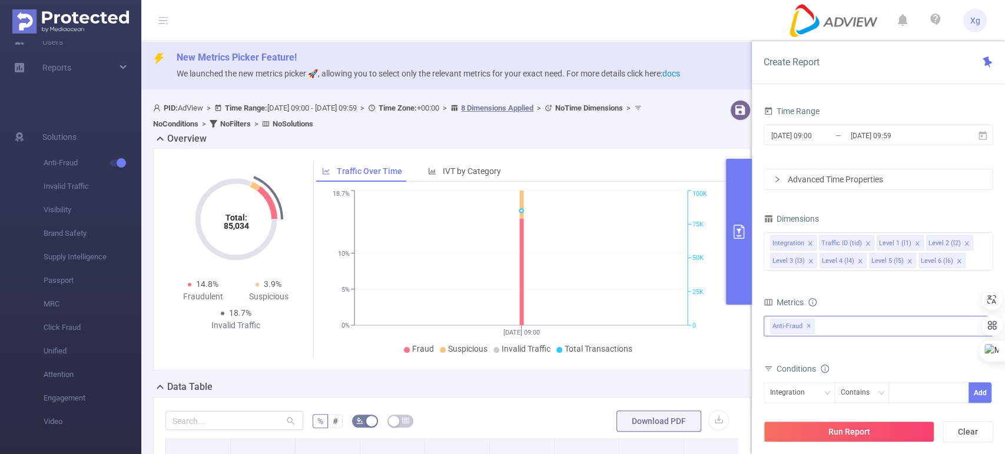
click at [853, 330] on div "Anti-Fraud ✕" at bounding box center [878, 326] width 230 height 21
click at [793, 354] on strong "MRC" at bounding box center [802, 351] width 18 height 9
click at [883, 433] on button "Run Report" at bounding box center [848, 431] width 171 height 21
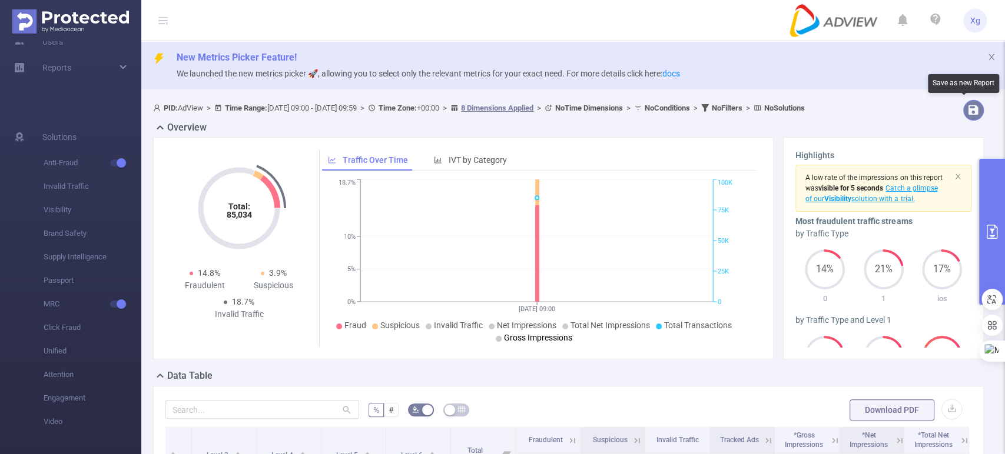
click at [968, 112] on button "button" at bounding box center [973, 110] width 21 height 21
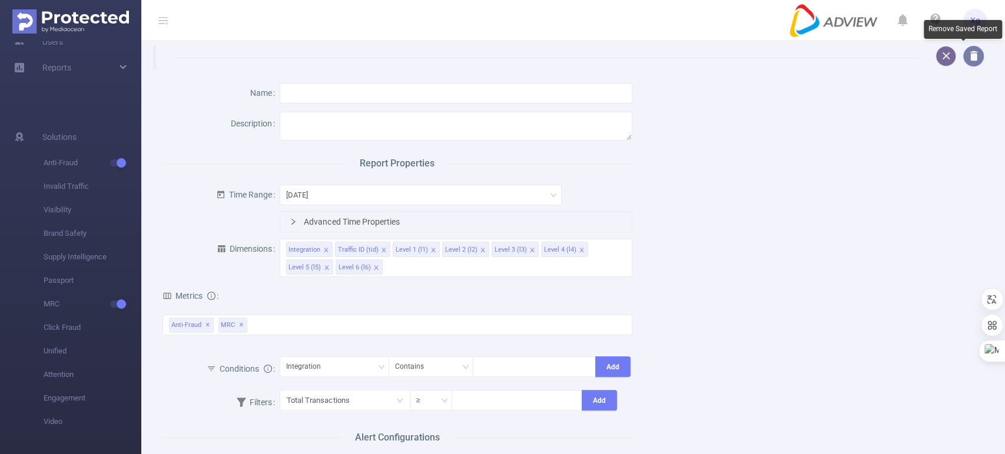
click at [964, 51] on button "button" at bounding box center [973, 56] width 21 height 21
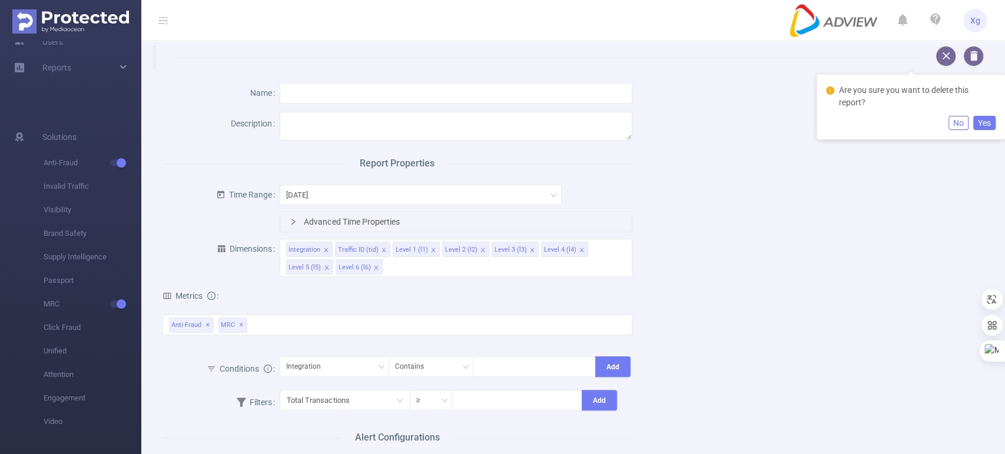
click at [976, 123] on button "Yes" at bounding box center [984, 123] width 22 height 14
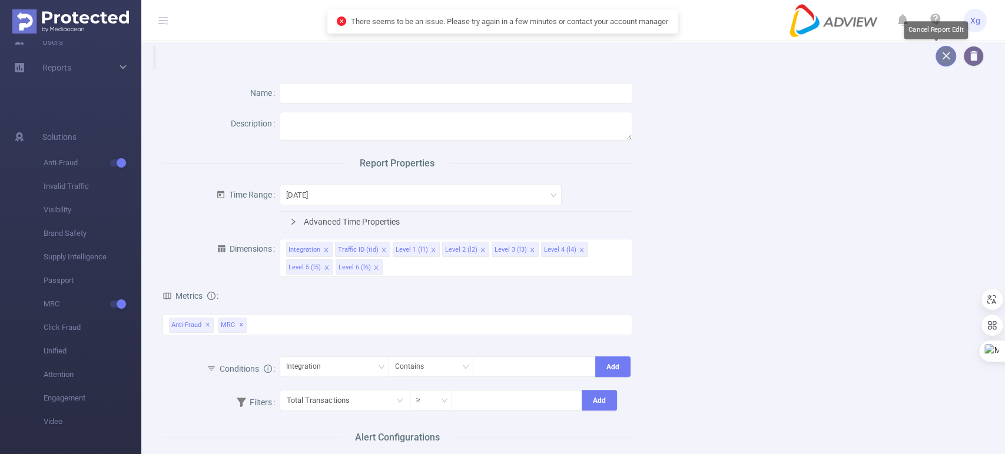
click at [941, 54] on button "button" at bounding box center [945, 56] width 21 height 21
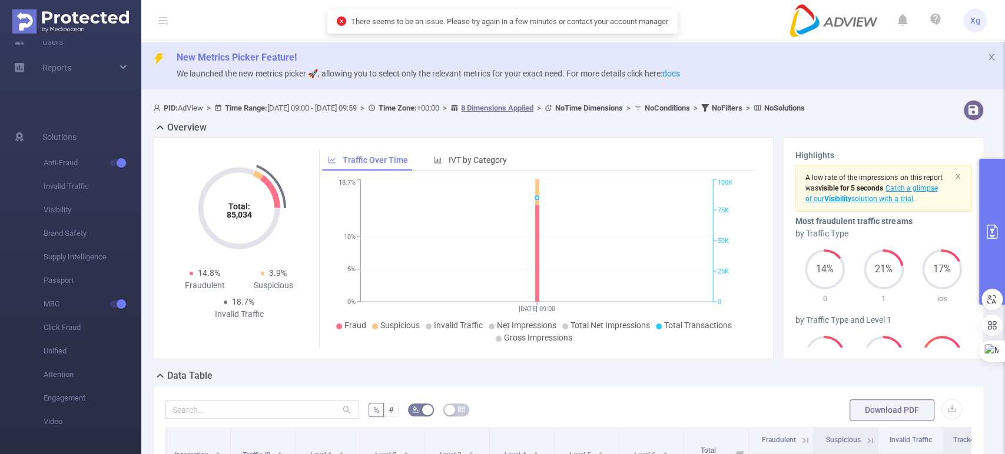
drag, startPoint x: 745, startPoint y: 380, endPoint x: 969, endPoint y: 359, distance: 225.3
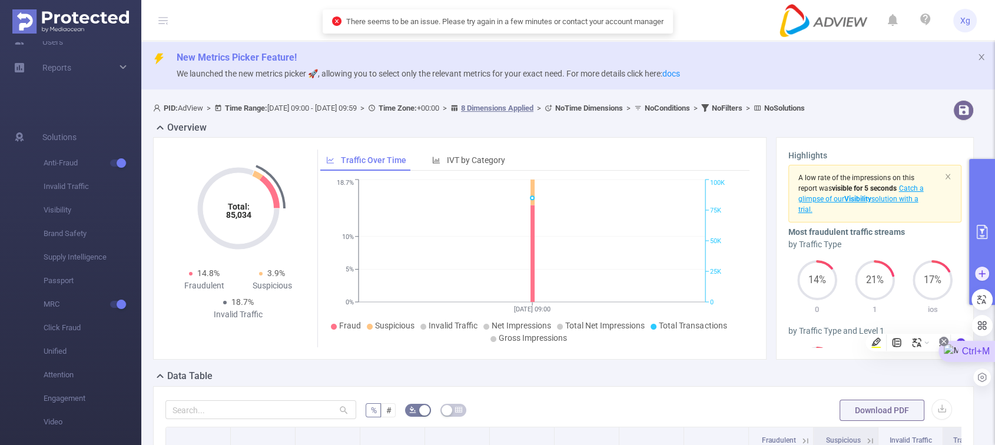
click at [941, 340] on icon at bounding box center [943, 341] width 9 height 9
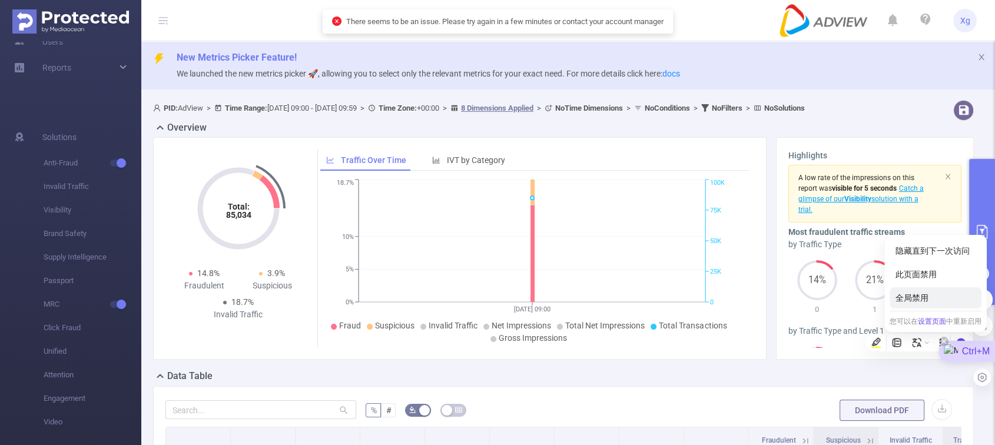
click at [936, 293] on div "全局禁用" at bounding box center [935, 297] width 92 height 21
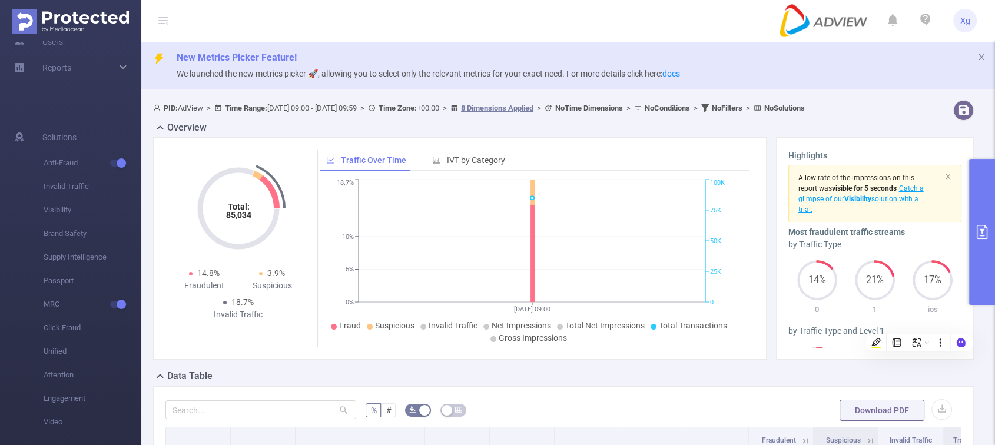
drag, startPoint x: 952, startPoint y: 338, endPoint x: 915, endPoint y: 391, distance: 65.1
click at [915, 391] on body "Xg Overview Help Center (New) Usage Notification Integrations Users Reports Sol…" at bounding box center [497, 222] width 995 height 445
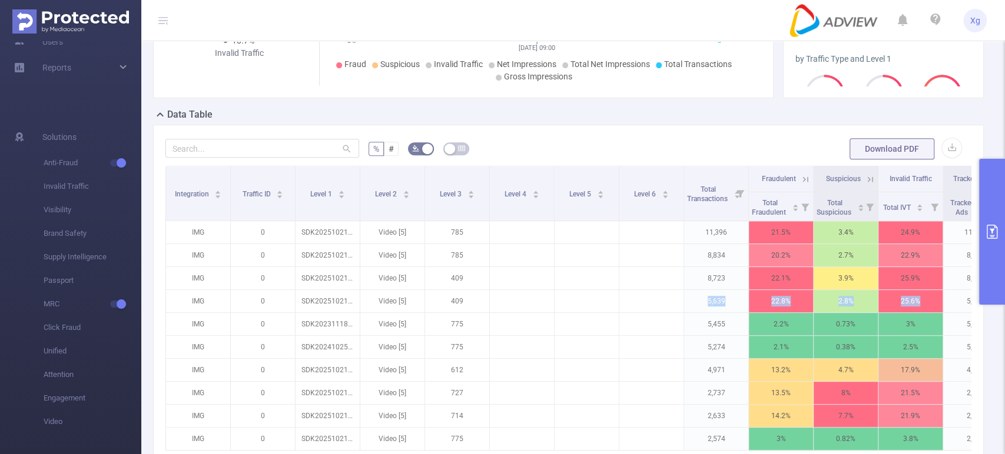
scroll to position [0, 243]
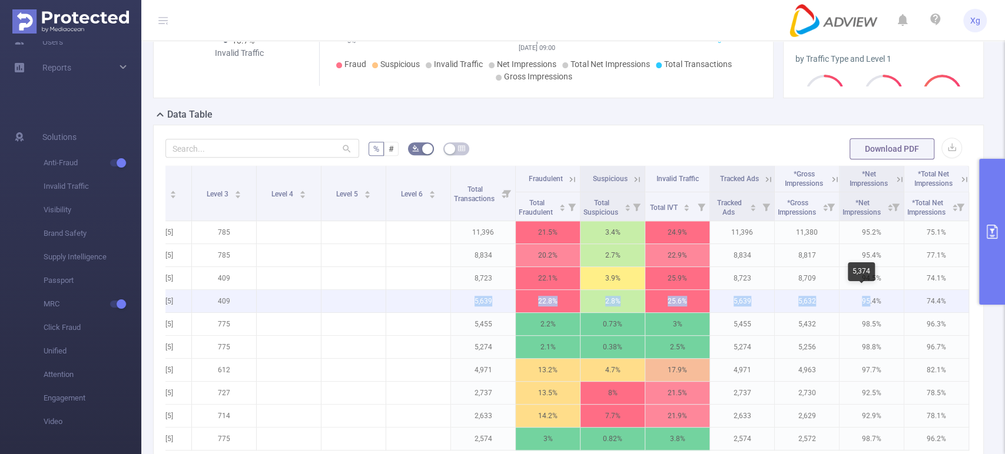
drag, startPoint x: 648, startPoint y: 309, endPoint x: 859, endPoint y: 310, distance: 210.7
click at [859, 310] on tr "IMG 0 SDK20251021100302ytwiya4hooryady Video [5] 409 5,639 22.8% 2.8% 25.6% 5,6…" at bounding box center [451, 301] width 1036 height 23
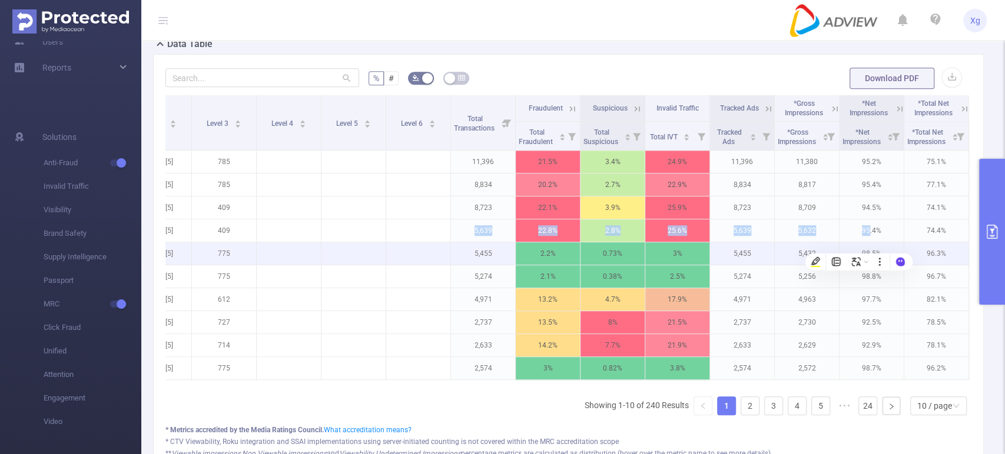
scroll to position [327, 0]
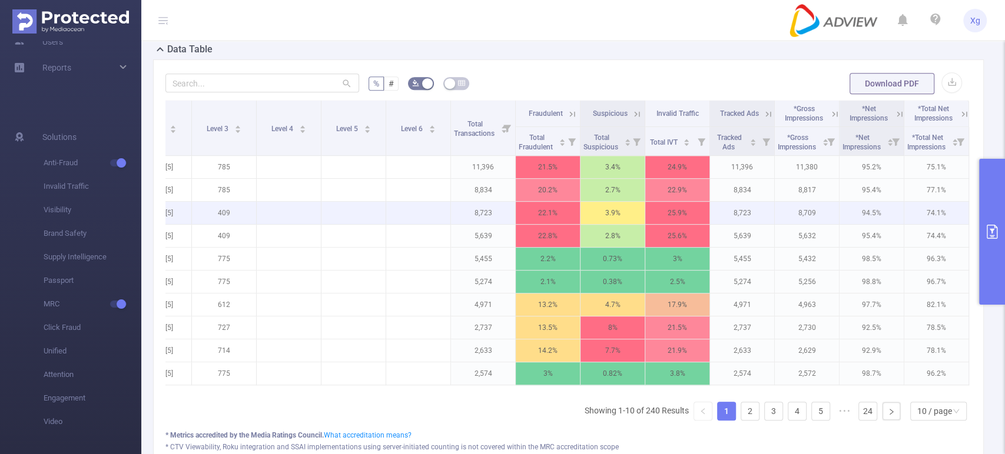
click at [790, 203] on p "8,709" at bounding box center [807, 213] width 64 height 22
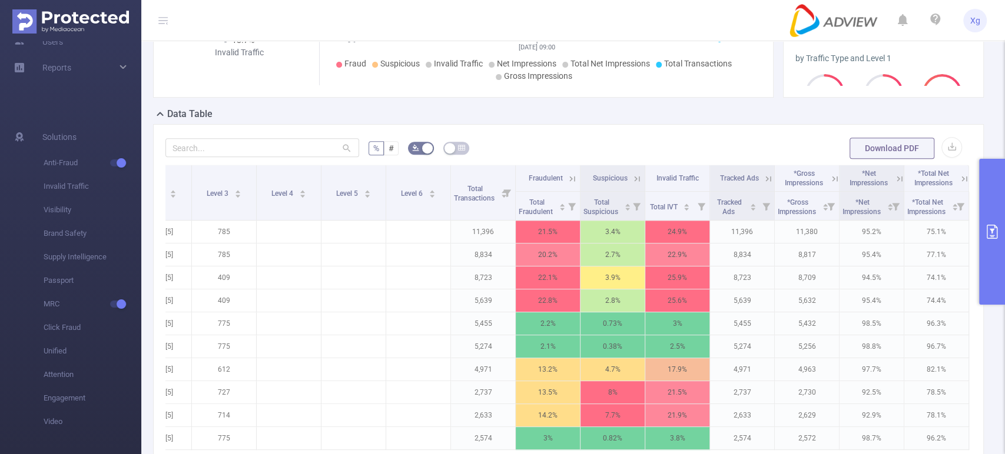
scroll to position [0, 0]
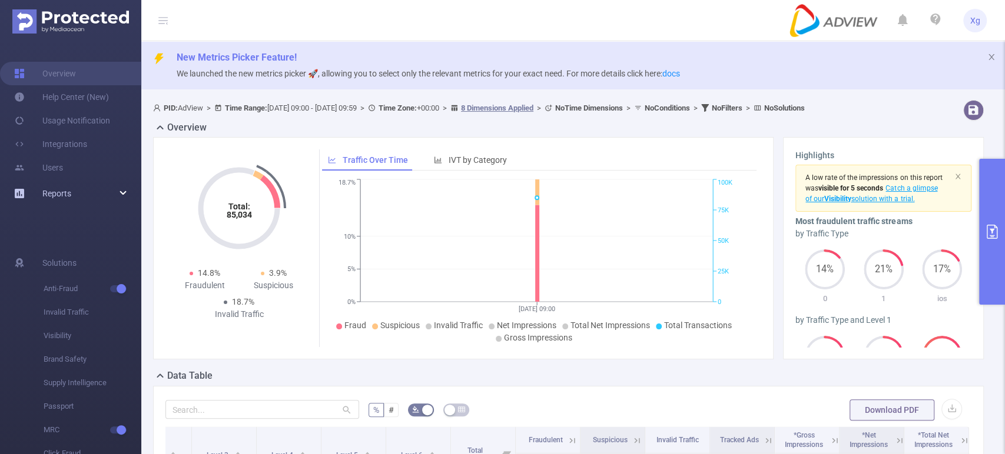
click at [67, 199] on link "Reports" at bounding box center [56, 194] width 29 height 24
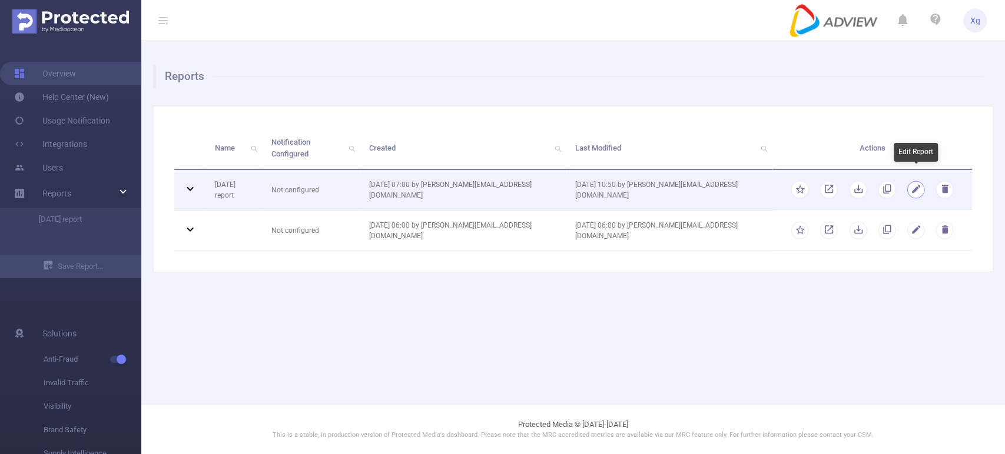
click at [913, 181] on button "button" at bounding box center [915, 190] width 18 height 18
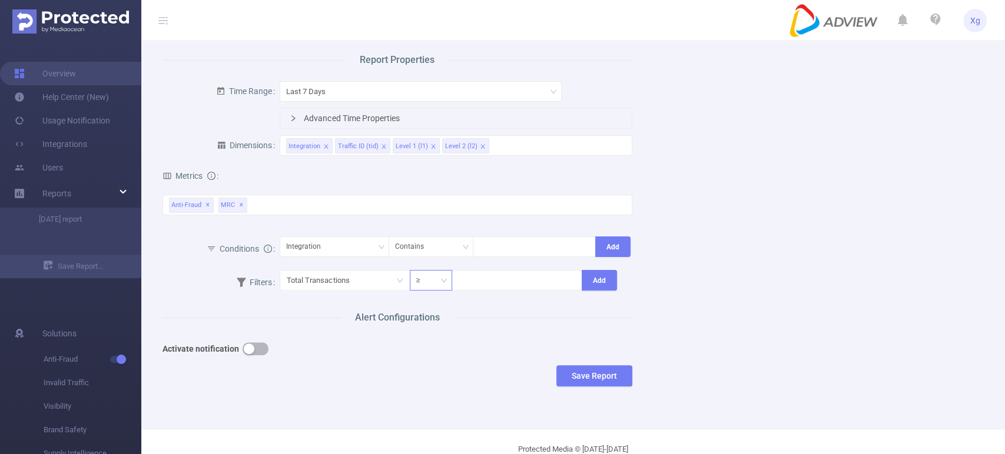
scroll to position [127, 0]
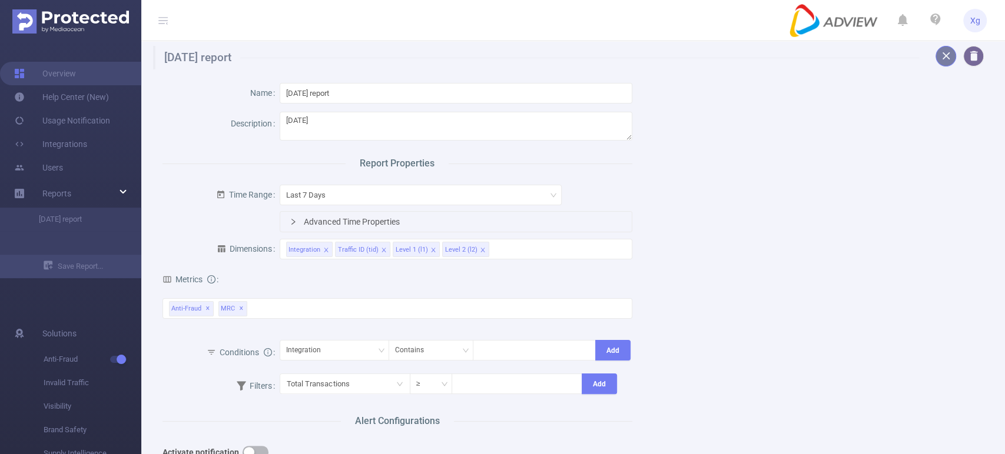
click at [936, 59] on button "button" at bounding box center [945, 56] width 21 height 21
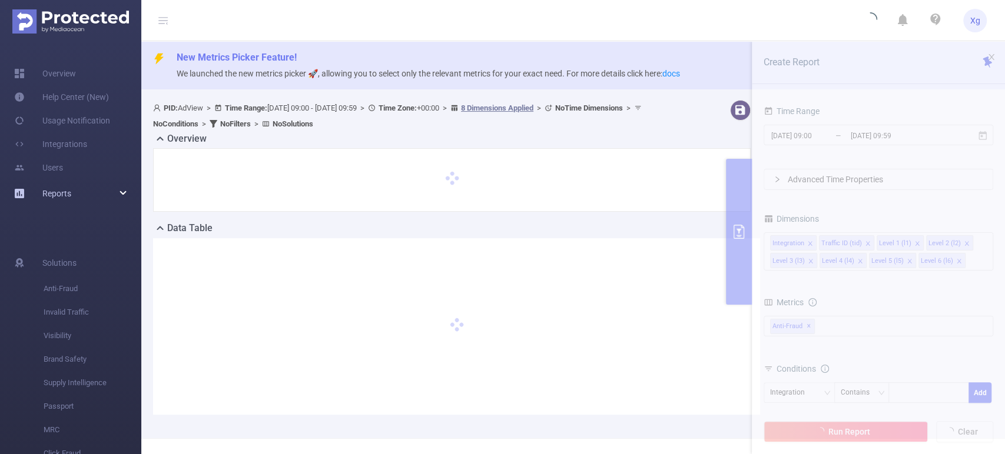
click at [92, 200] on div "Reports" at bounding box center [70, 194] width 141 height 24
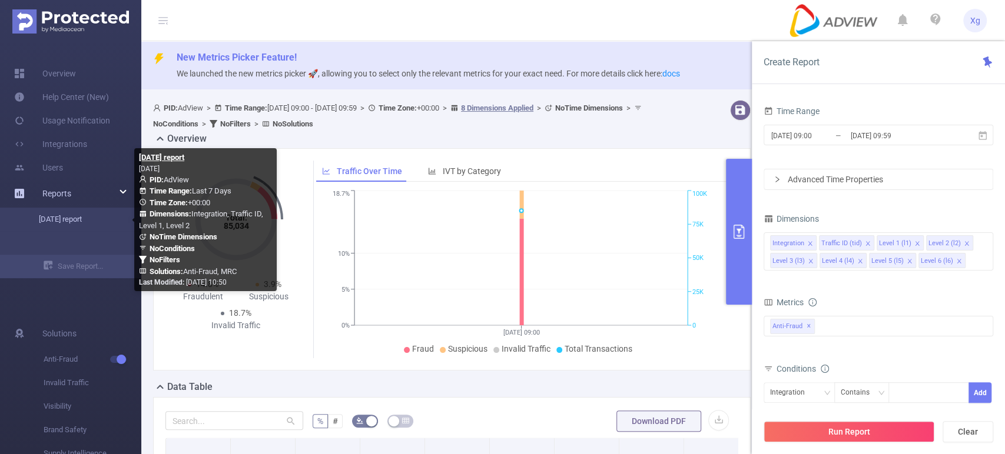
click at [82, 220] on link "[DATE] report" at bounding box center [76, 220] width 104 height 24
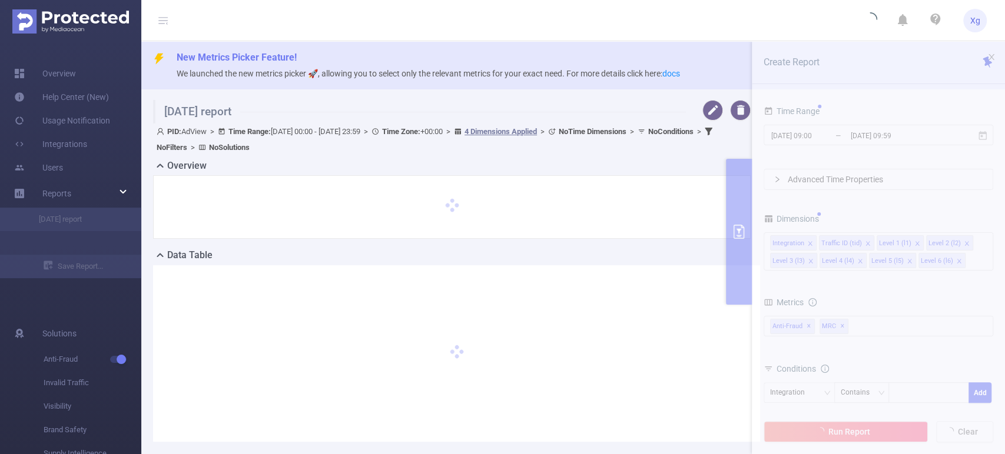
type input "[DATE] 00:00"
type input "[DATE] 23:59"
